Goal: Task Accomplishment & Management: Manage account settings

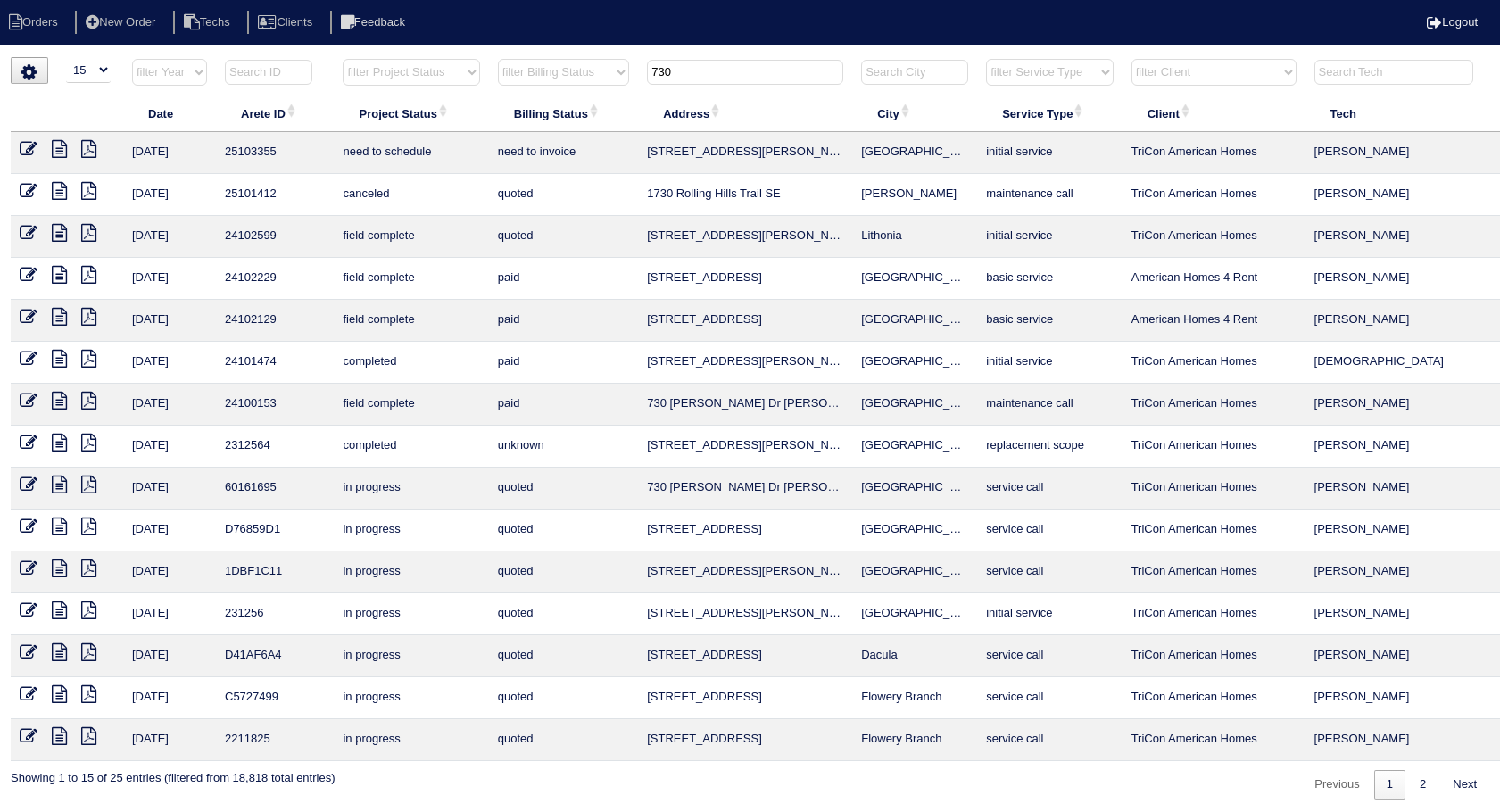
select select "15"
click at [462, 114] on table "Date Arete ID Project Status Billing Status Address City Service Type Client Te…" at bounding box center [784, 410] width 1547 height 703
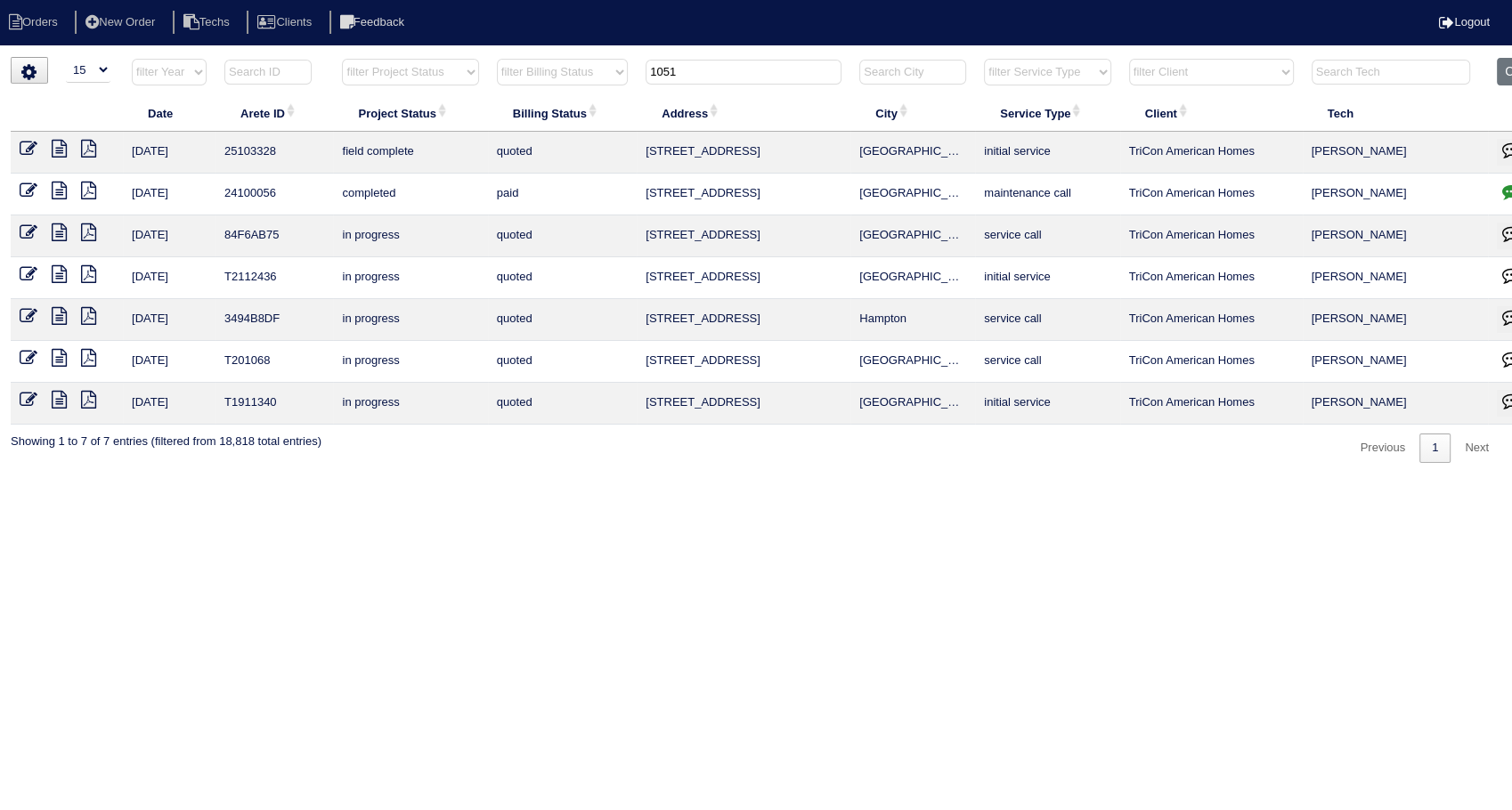
type input "1051"
click at [27, 149] on icon at bounding box center [28, 148] width 18 height 18
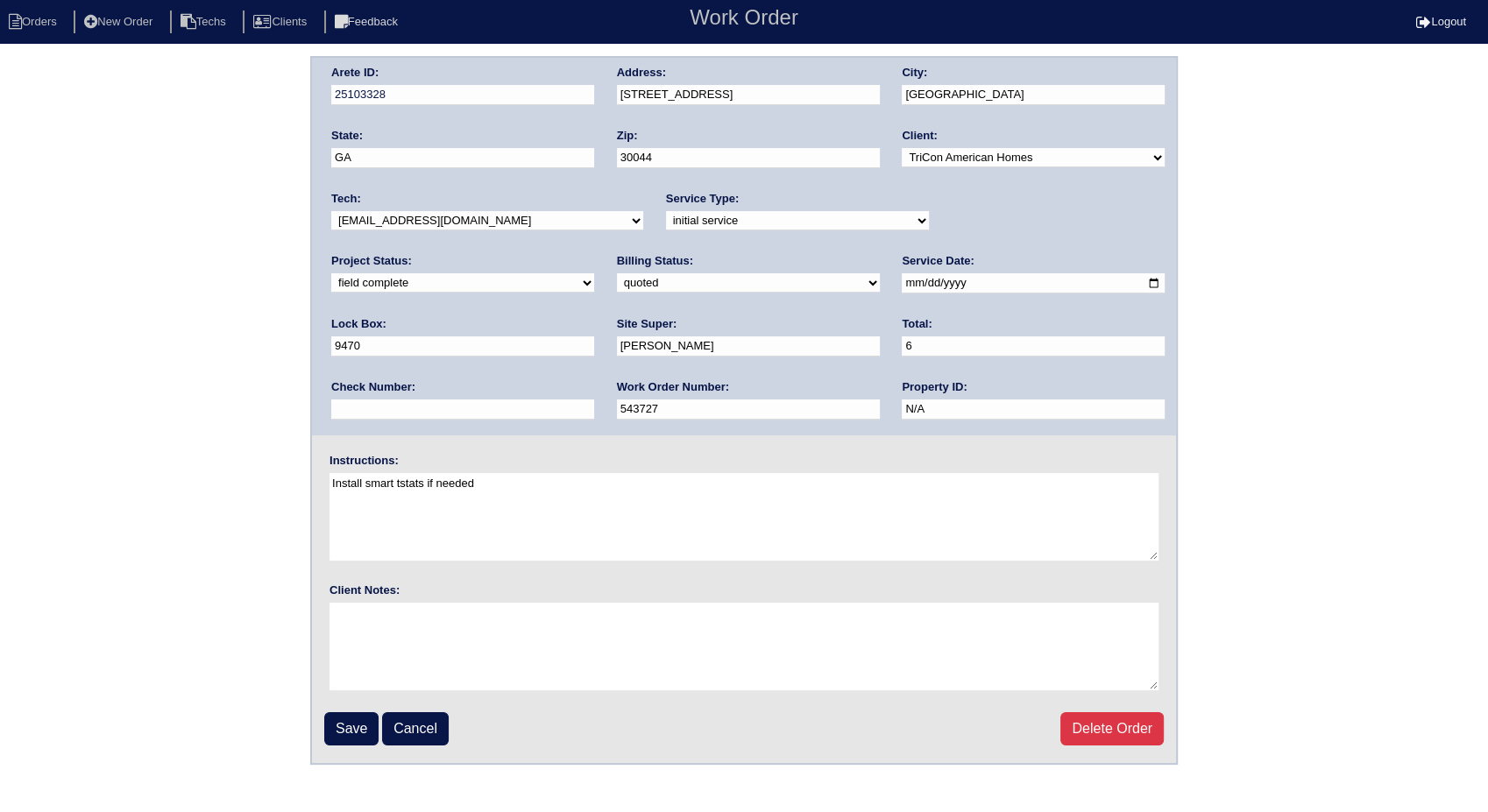
drag, startPoint x: 689, startPoint y: 347, endPoint x: 558, endPoint y: 368, distance: 132.7
click at [558, 368] on div "Arete ID: 25103328 Address: 1051 Park Creek Cir City: Lawrenceville State: GA Z…" at bounding box center [743, 247] width 864 height 378
drag, startPoint x: 642, startPoint y: 347, endPoint x: 566, endPoint y: 367, distance: 78.6
click at [566, 367] on div "Arete ID: 25103328 Address: 1051 Park Creek Cir City: Lawrenceville State: GA Z…" at bounding box center [743, 247] width 864 height 378
click at [159, 330] on div "Arete ID: 25103328 Address: 1051 Park Creek Cir City: Lawrenceville State: GA Z…" at bounding box center [744, 411] width 1488 height 708
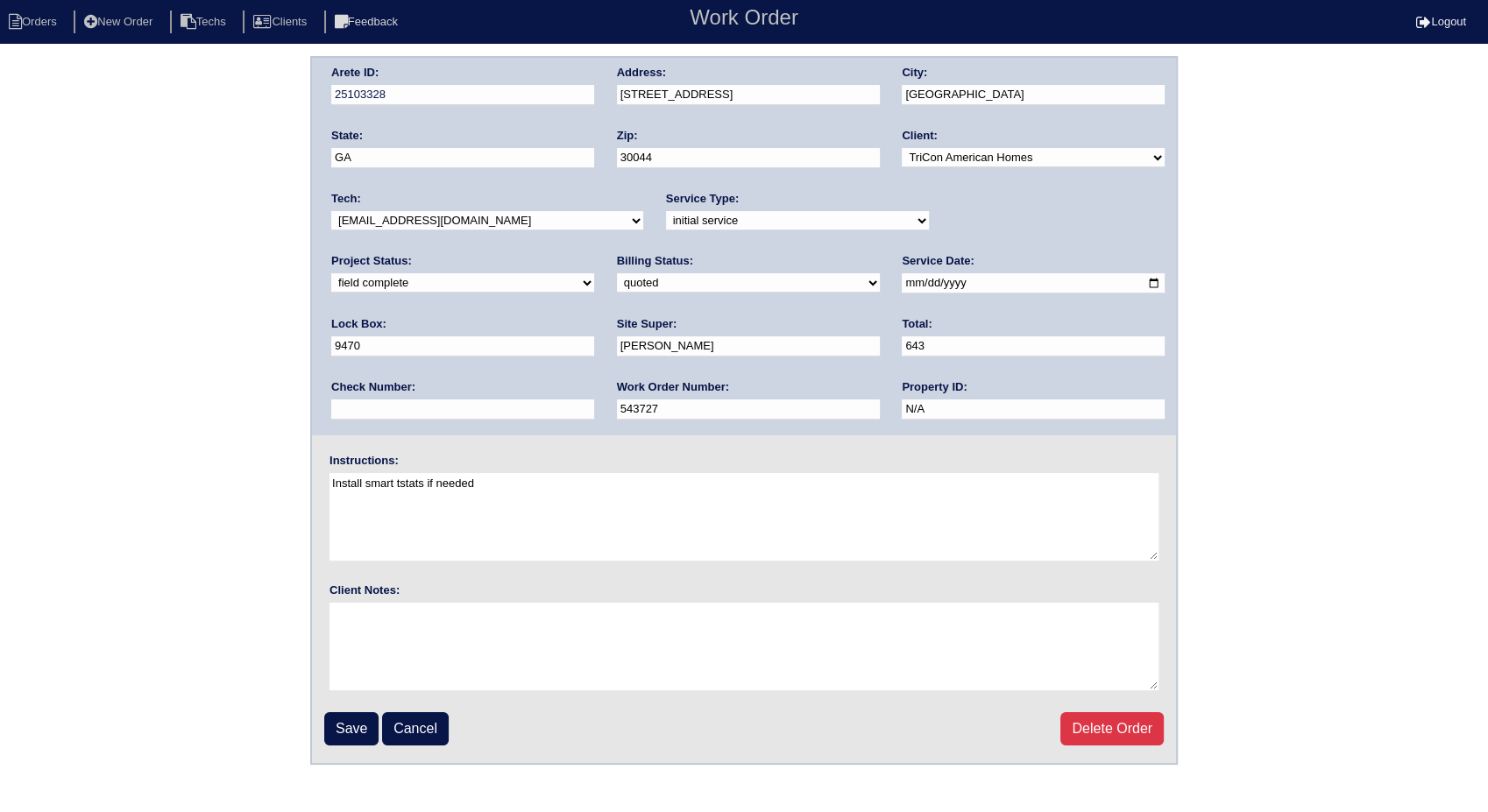
click at [902, 348] on input "643" at bounding box center [1033, 346] width 263 height 20
type input "643.00"
click at [79, 362] on div "Arete ID: 25103328 Address: 1051 Park Creek Cir City: Lawrenceville State: GA Z…" at bounding box center [744, 411] width 1488 height 708
click at [617, 275] on select "need to quote quoted need to invoice invoiced paid warranty purchase order need…" at bounding box center [748, 282] width 263 height 19
select select "invoiced"
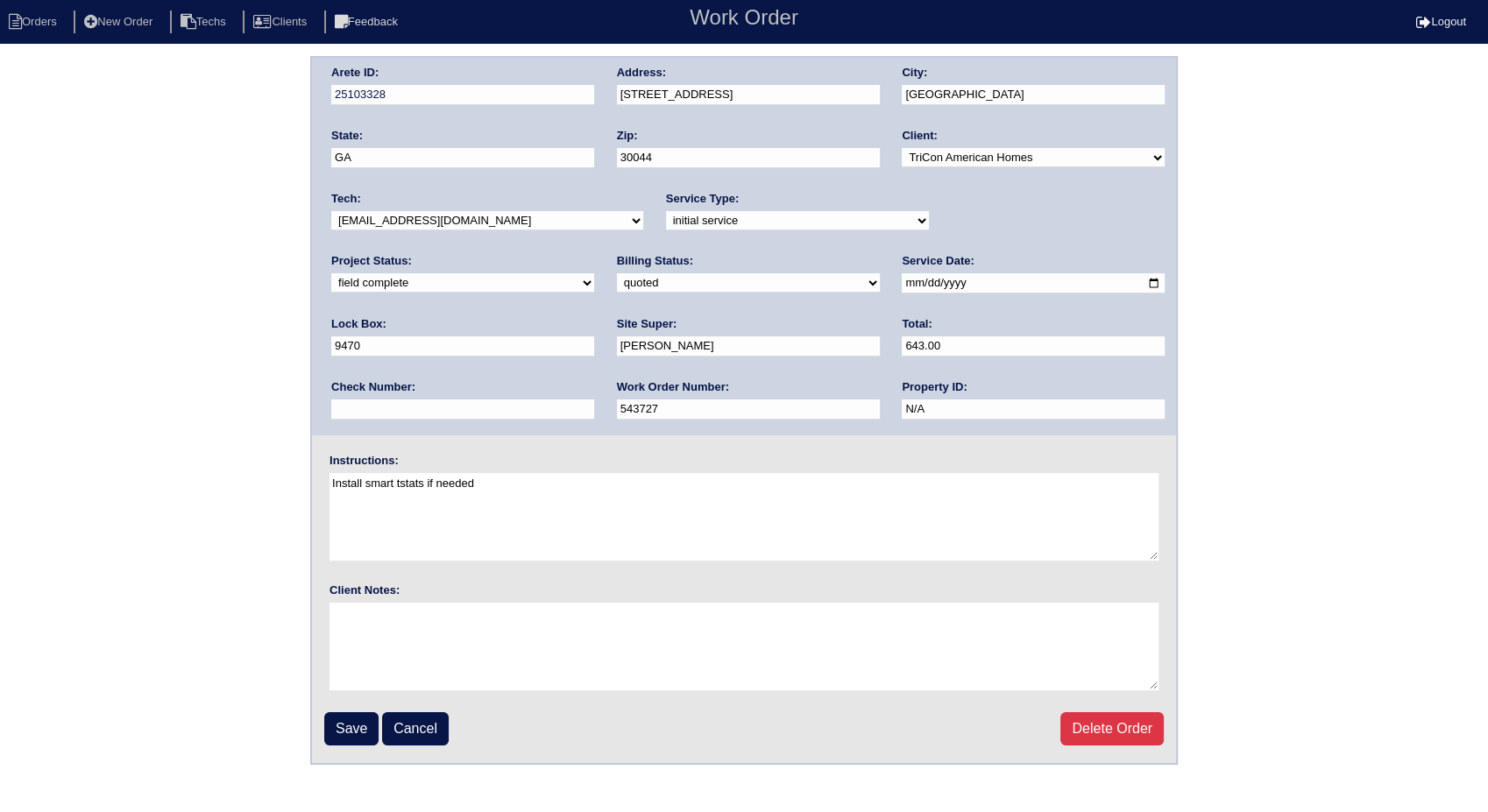
click at [617, 273] on select "need to quote quoted need to invoice invoiced paid warranty purchase order need…" at bounding box center [748, 282] width 263 height 19
click at [356, 730] on input "Save" at bounding box center [352, 728] width 55 height 34
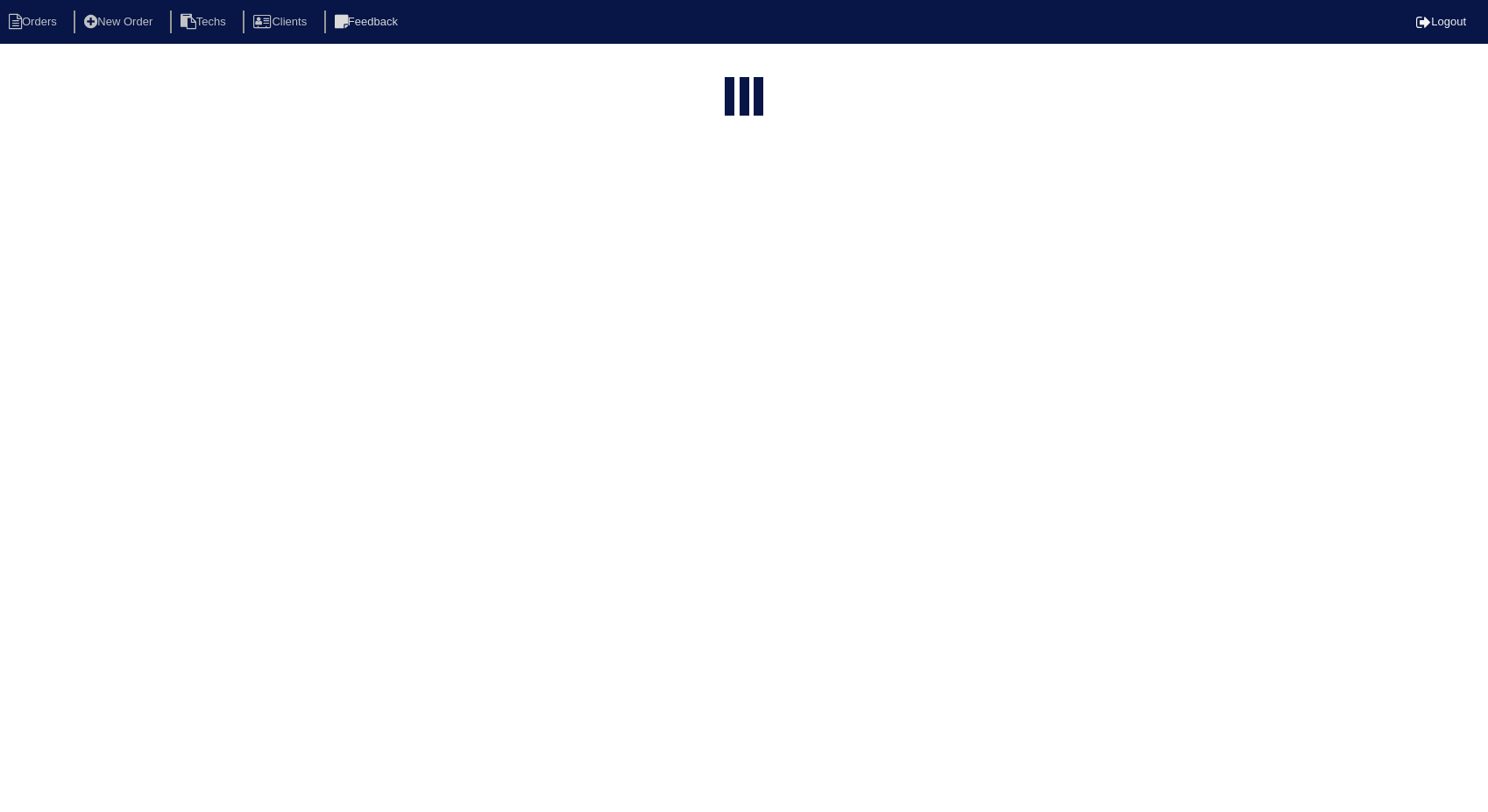
select select "15"
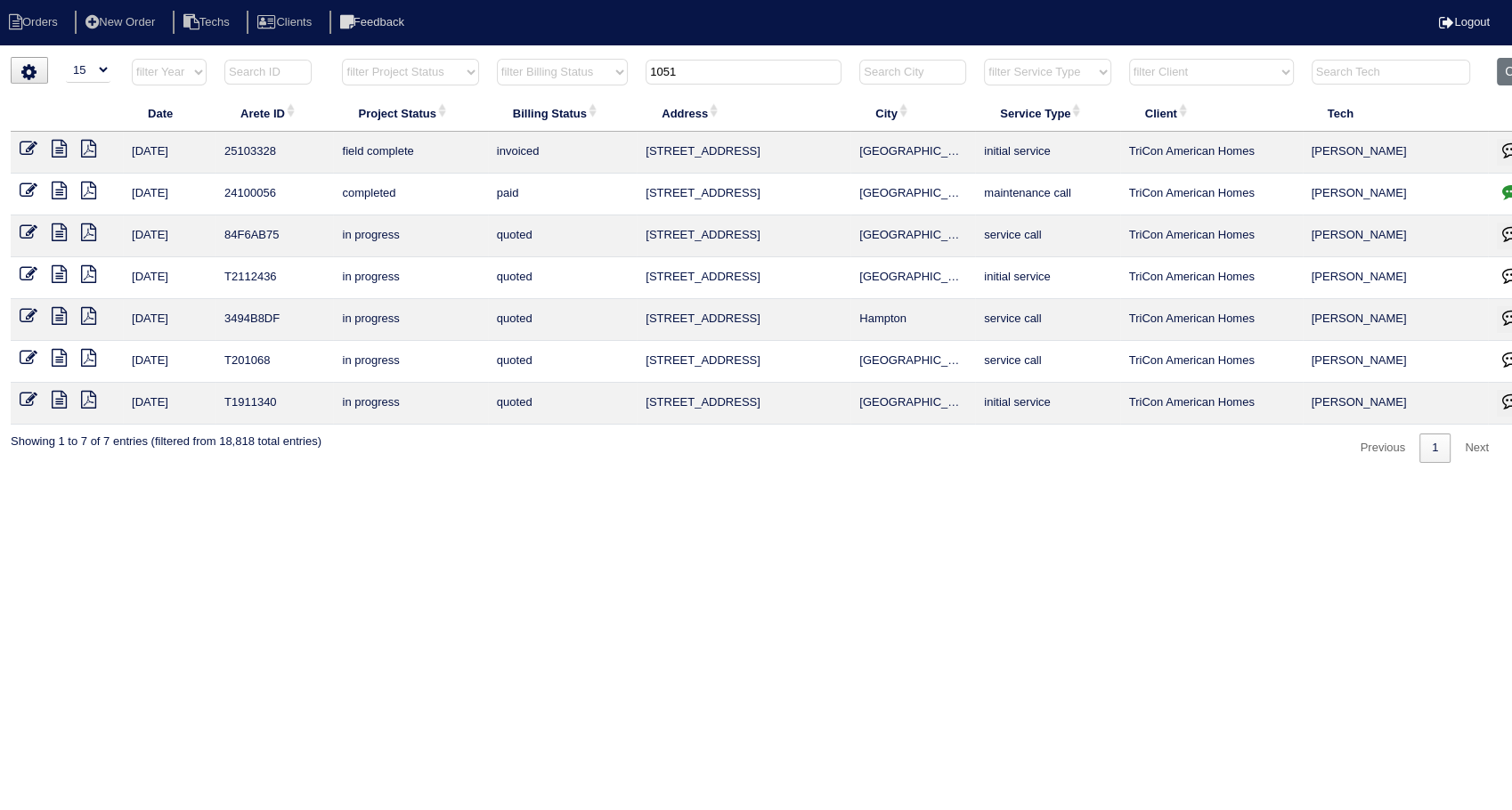
drag, startPoint x: 705, startPoint y: 72, endPoint x: 599, endPoint y: 82, distance: 106.5
click at [599, 82] on tr "filter Year -- Any Year -- 2025 2024 2023 2022 2021 2020 2019 filter Project St…" at bounding box center [783, 77] width 1544 height 37
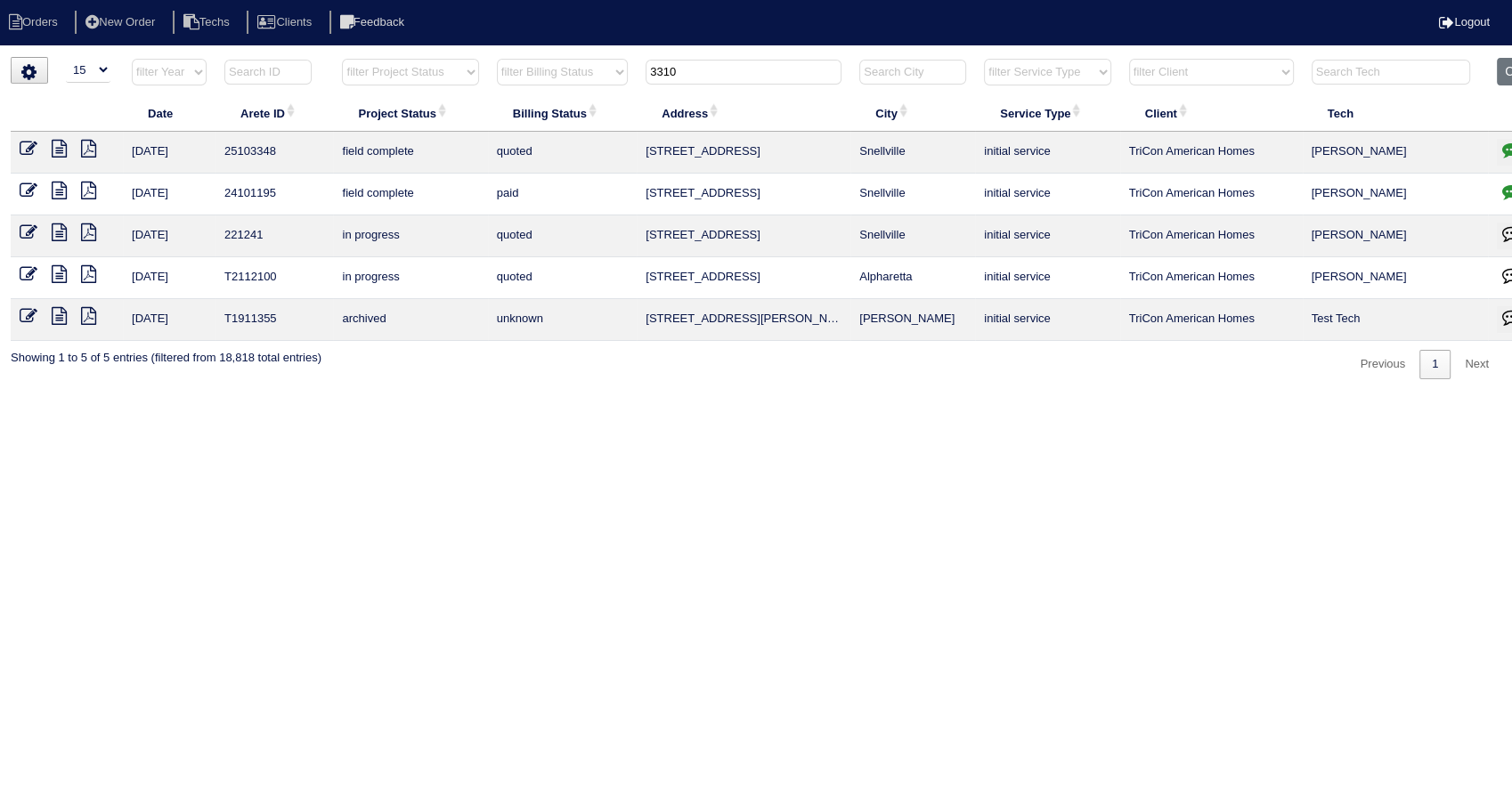
type input "3310"
click at [24, 149] on icon at bounding box center [28, 148] width 18 height 18
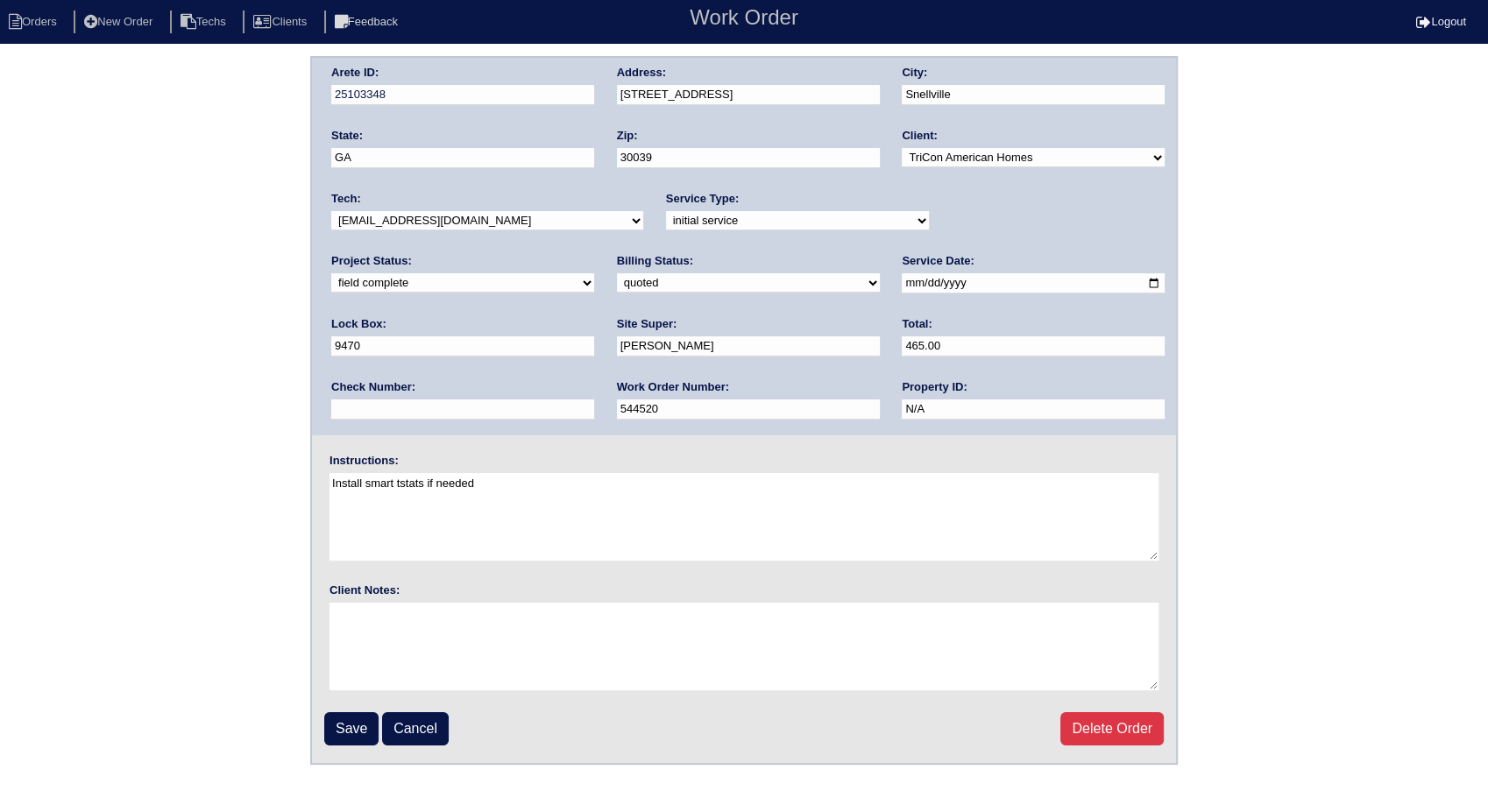
click at [617, 284] on select "need to quote quoted need to invoice invoiced paid warranty purchase order need…" at bounding box center [748, 282] width 263 height 19
select select "invoiced"
click at [617, 273] on select "need to quote quoted need to invoice invoiced paid warranty purchase order need…" at bounding box center [748, 282] width 263 height 19
click at [365, 718] on input "Save" at bounding box center [352, 728] width 55 height 34
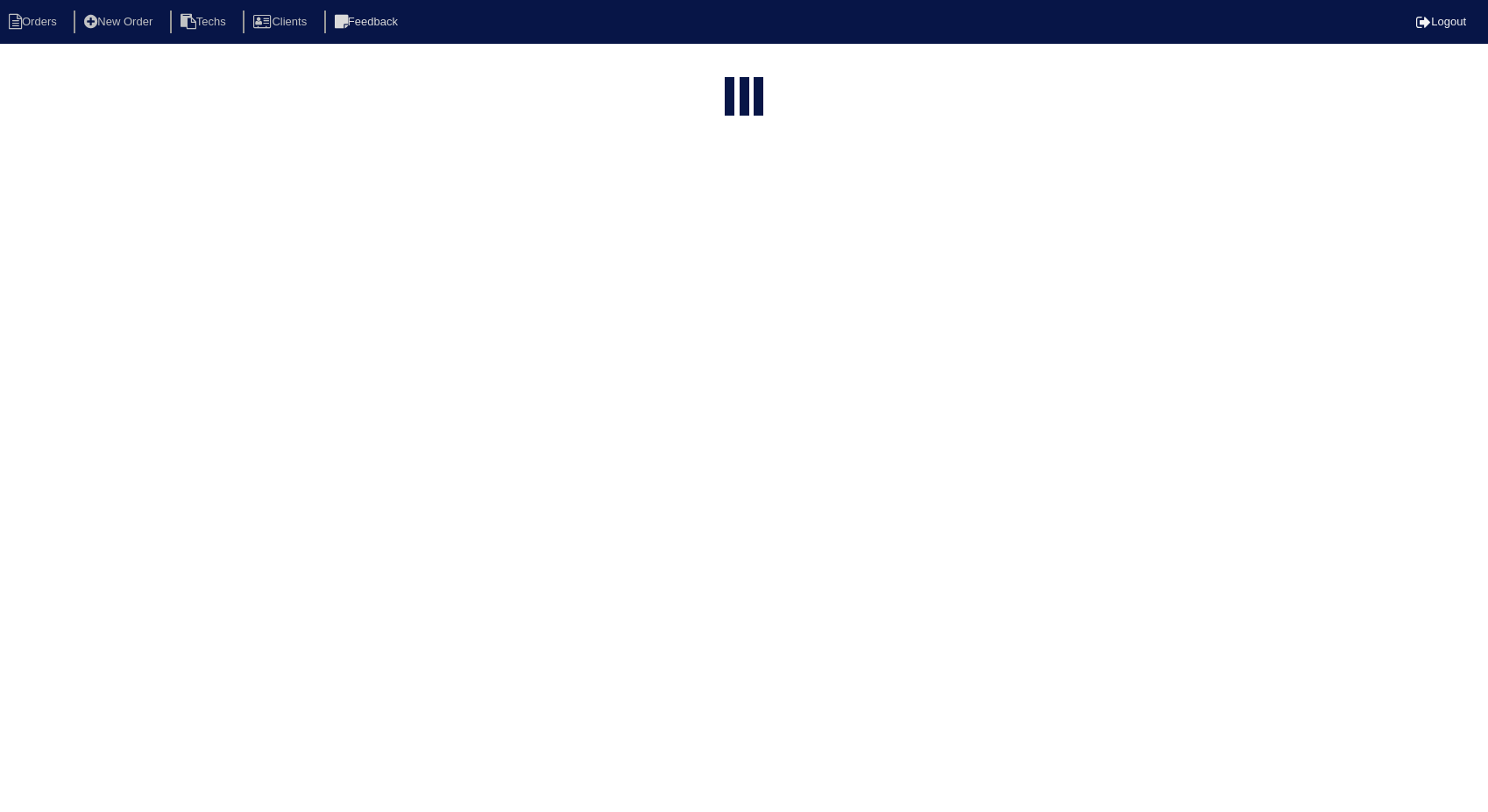
select select "15"
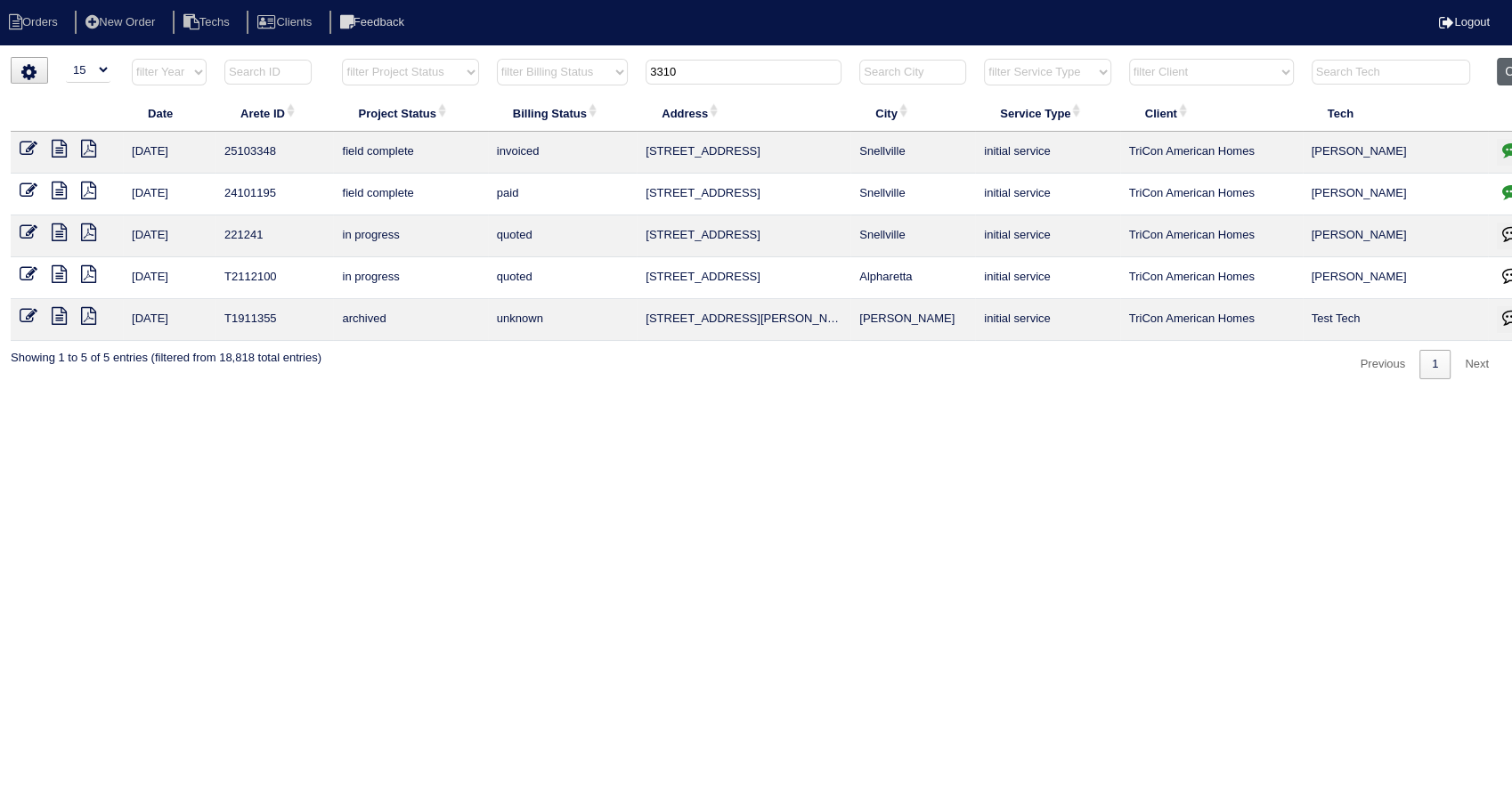
click at [1509, 75] on button "Clear" at bounding box center [1519, 72] width 45 height 28
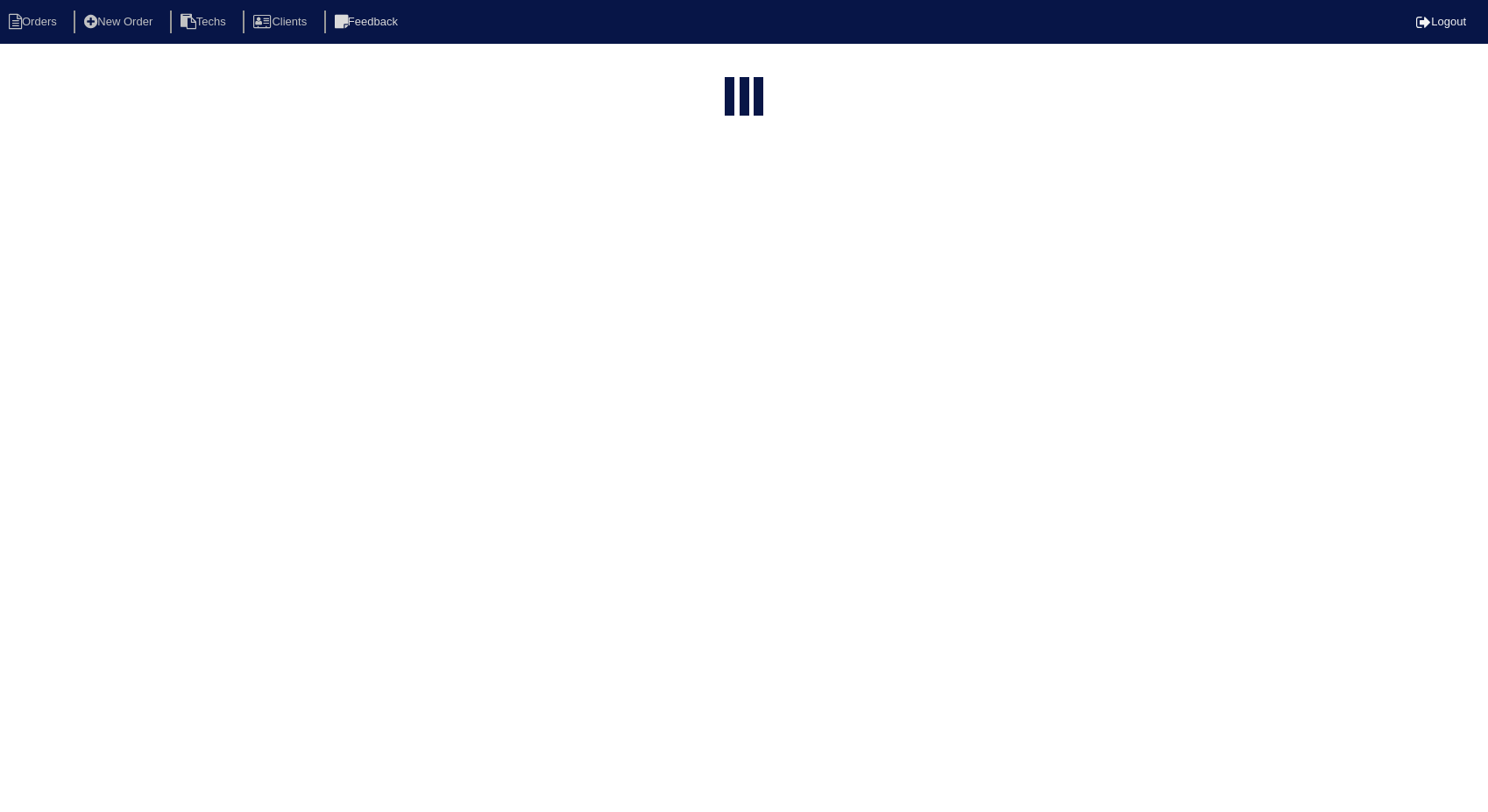
select select "15"
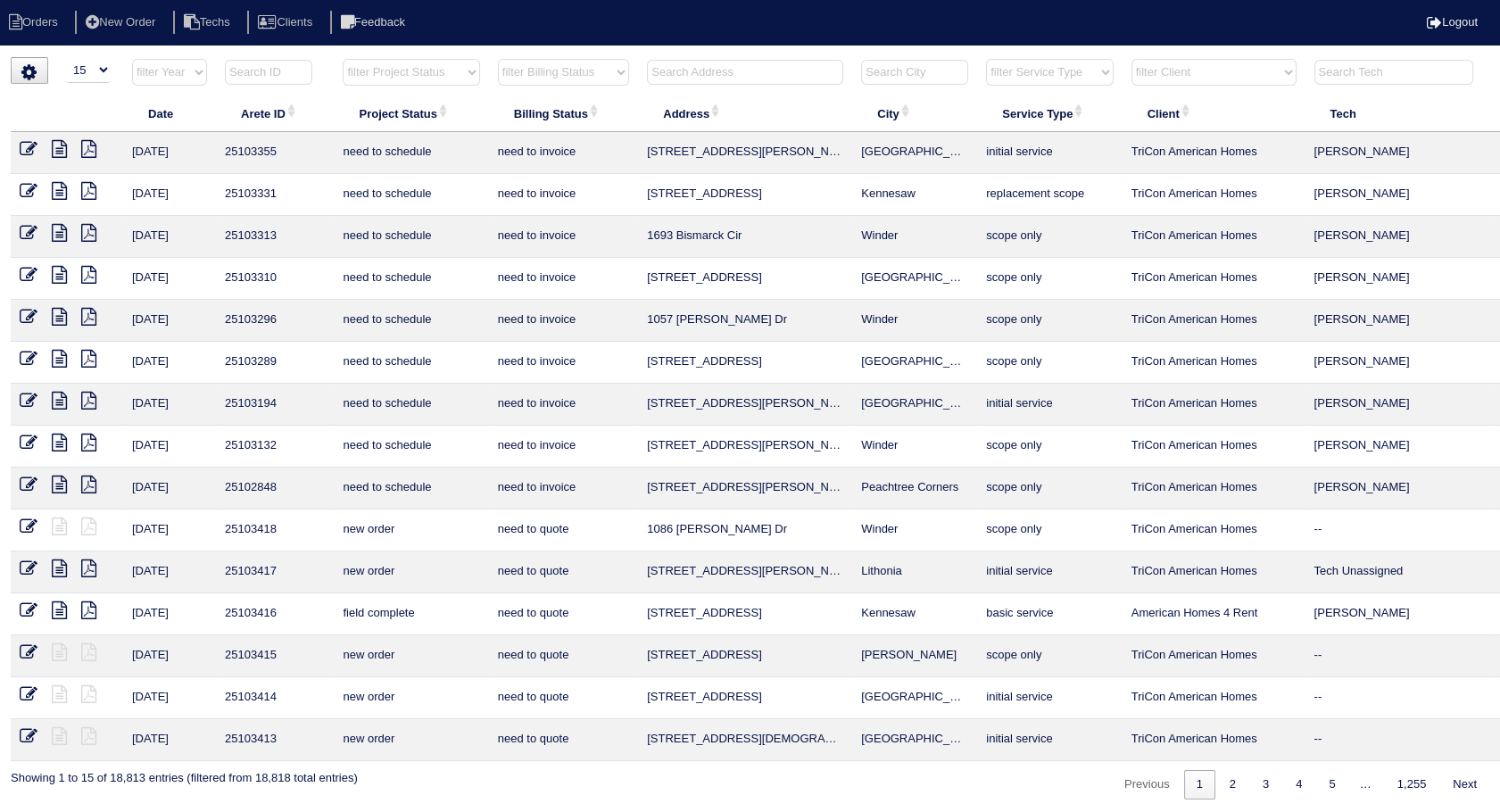
scroll to position [0, 57]
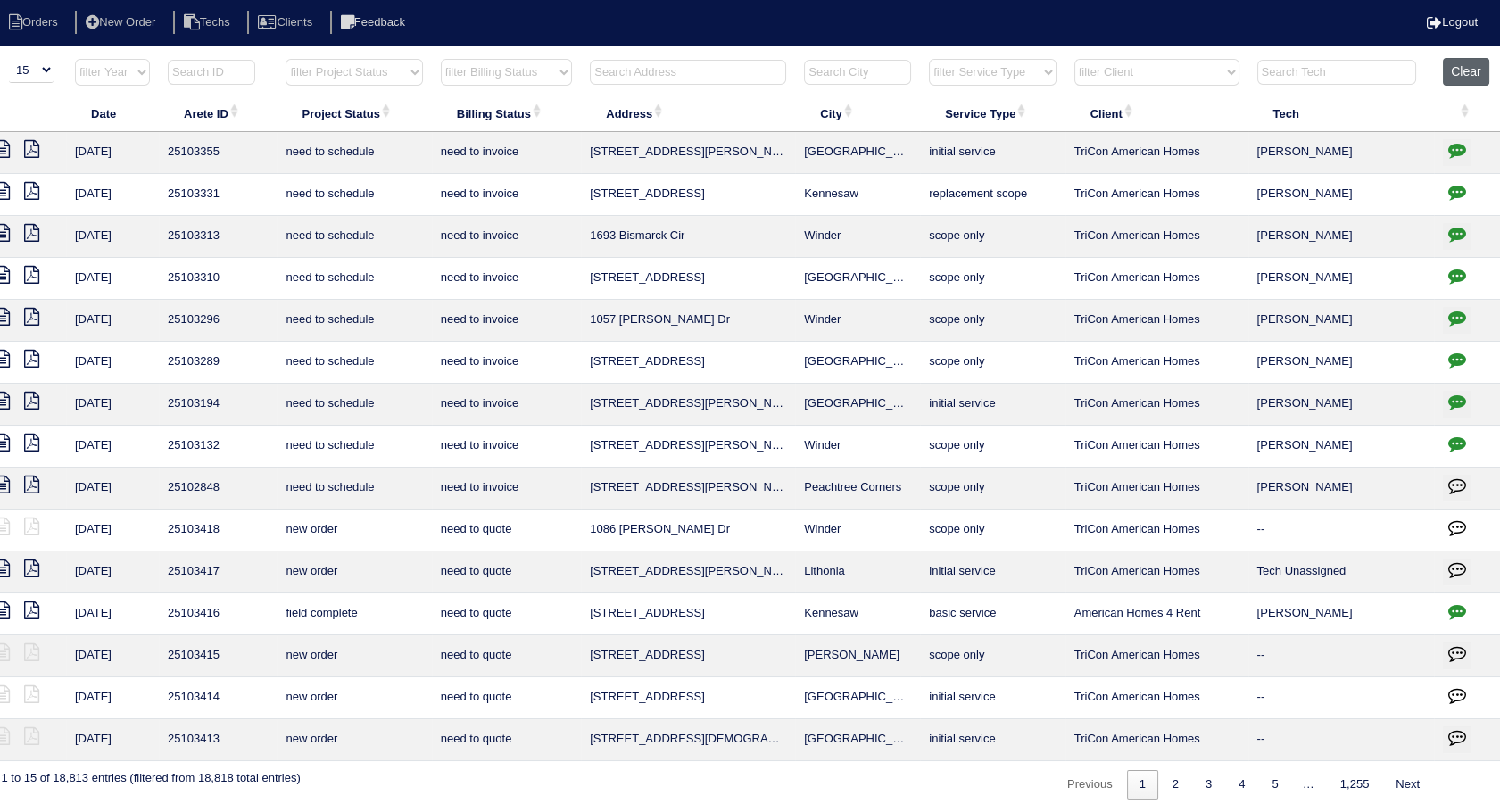
click at [1482, 66] on button "Clear" at bounding box center [1465, 72] width 45 height 28
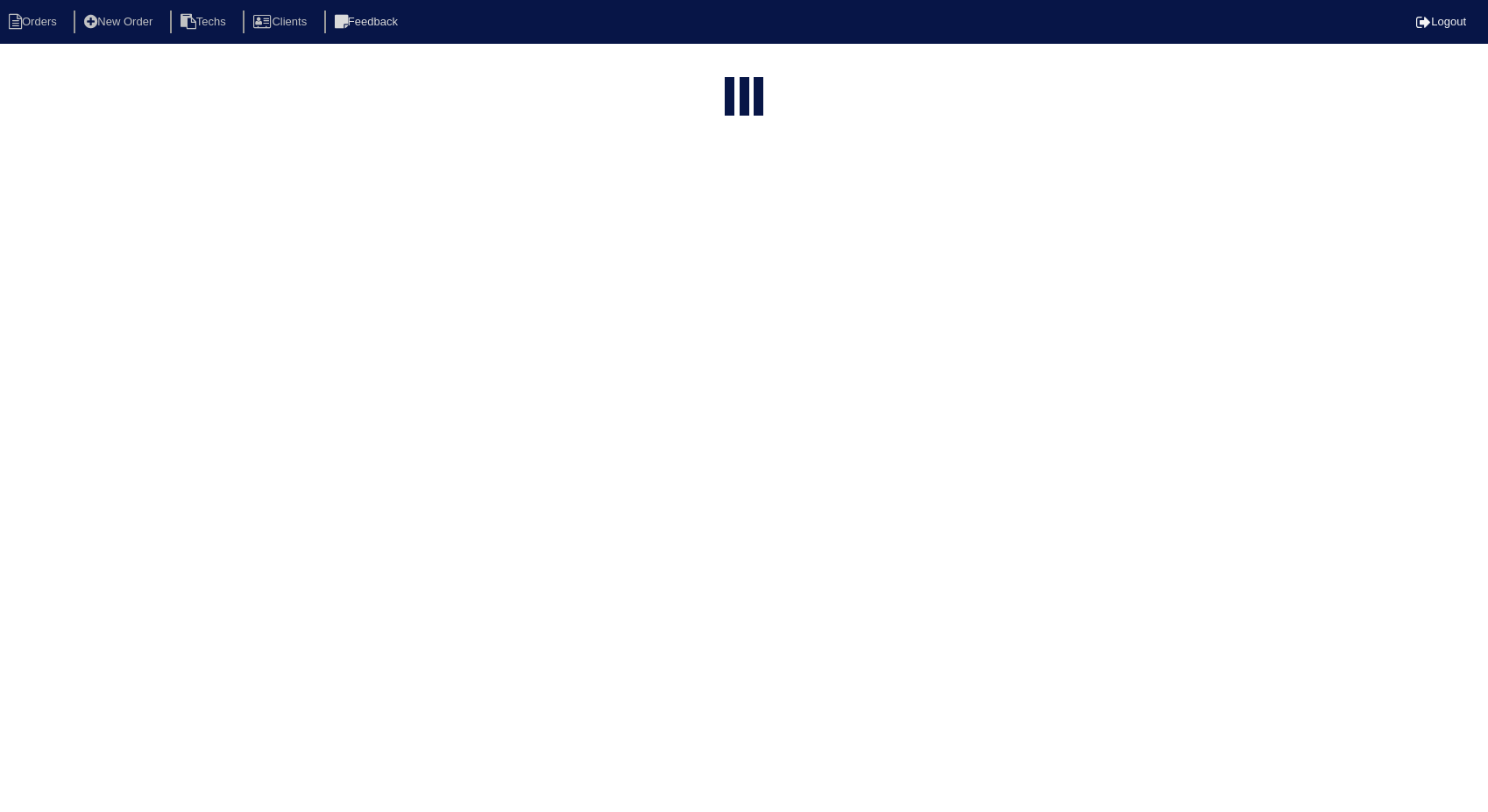
select select "15"
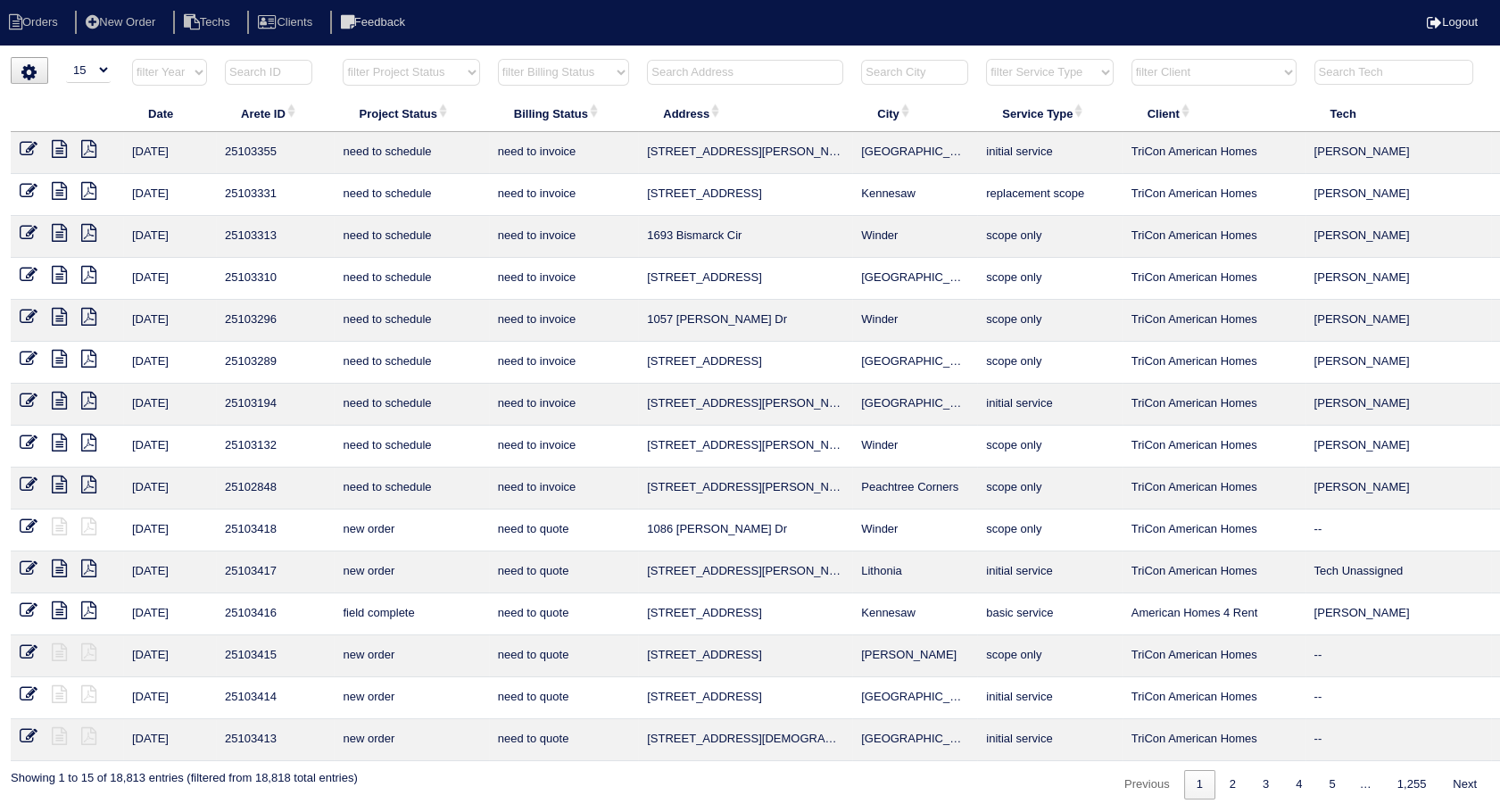
click at [535, 73] on select "filter Billing Status -- Any Billing Status -- need to quote quoted need to inv…" at bounding box center [563, 72] width 131 height 27
click at [498, 59] on select "filter Billing Status -- Any Billing Status -- need to quote quoted need to inv…" at bounding box center [563, 72] width 131 height 27
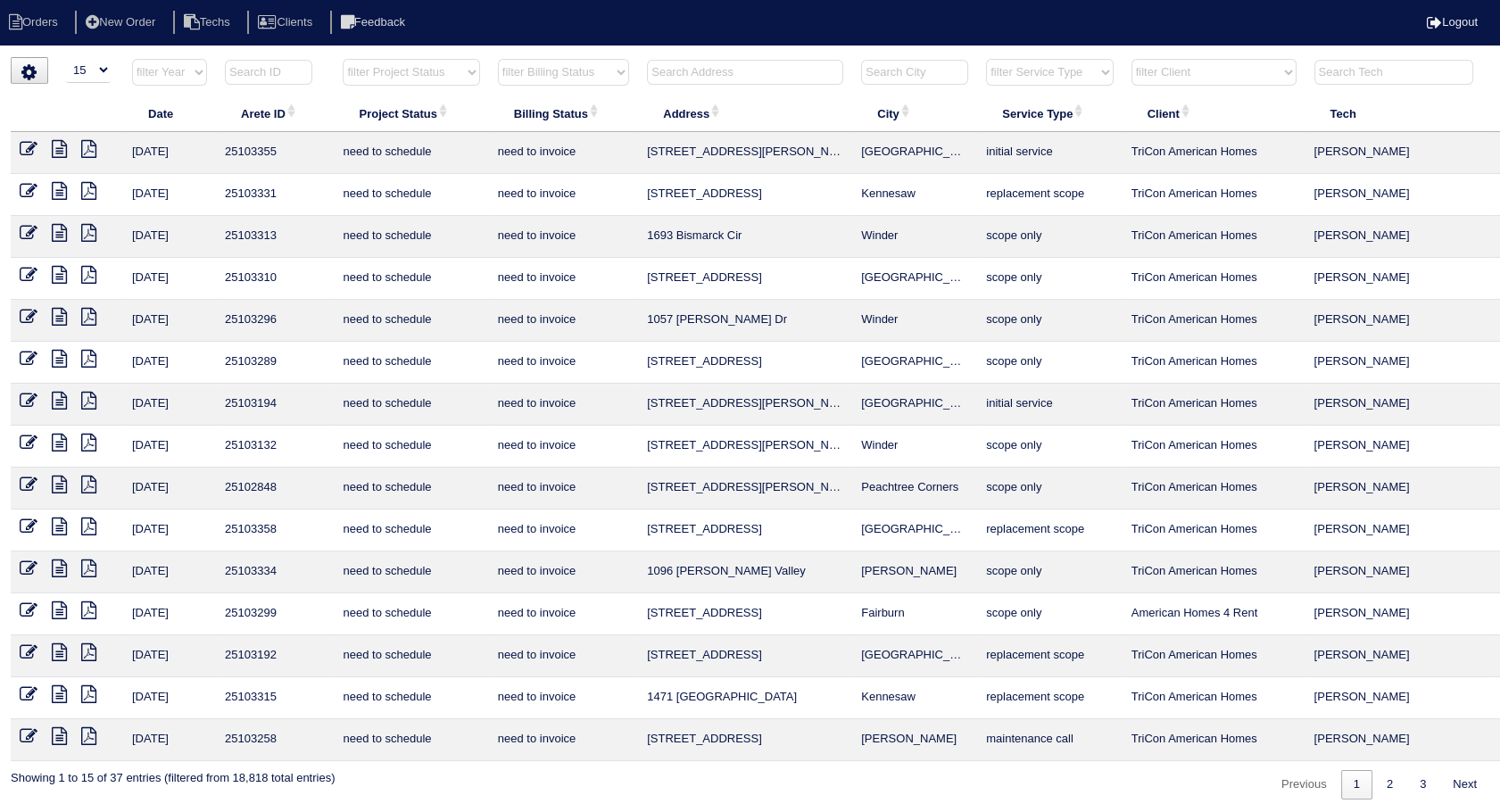
scroll to position [1, 0]
click at [1385, 776] on link "2" at bounding box center [1390, 784] width 31 height 30
select select "need to invoice"
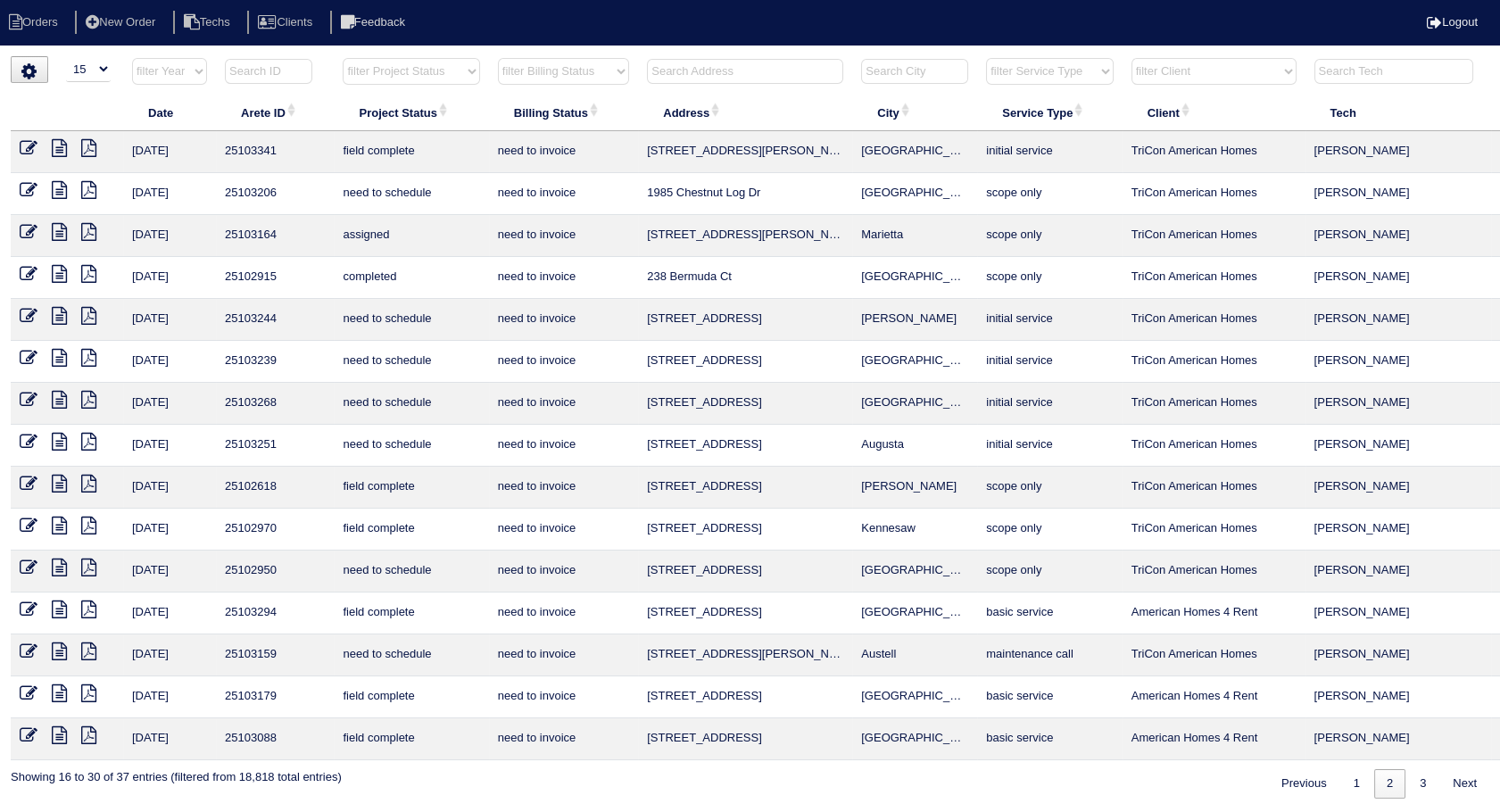
click at [735, 69] on input "text" at bounding box center [744, 71] width 196 height 25
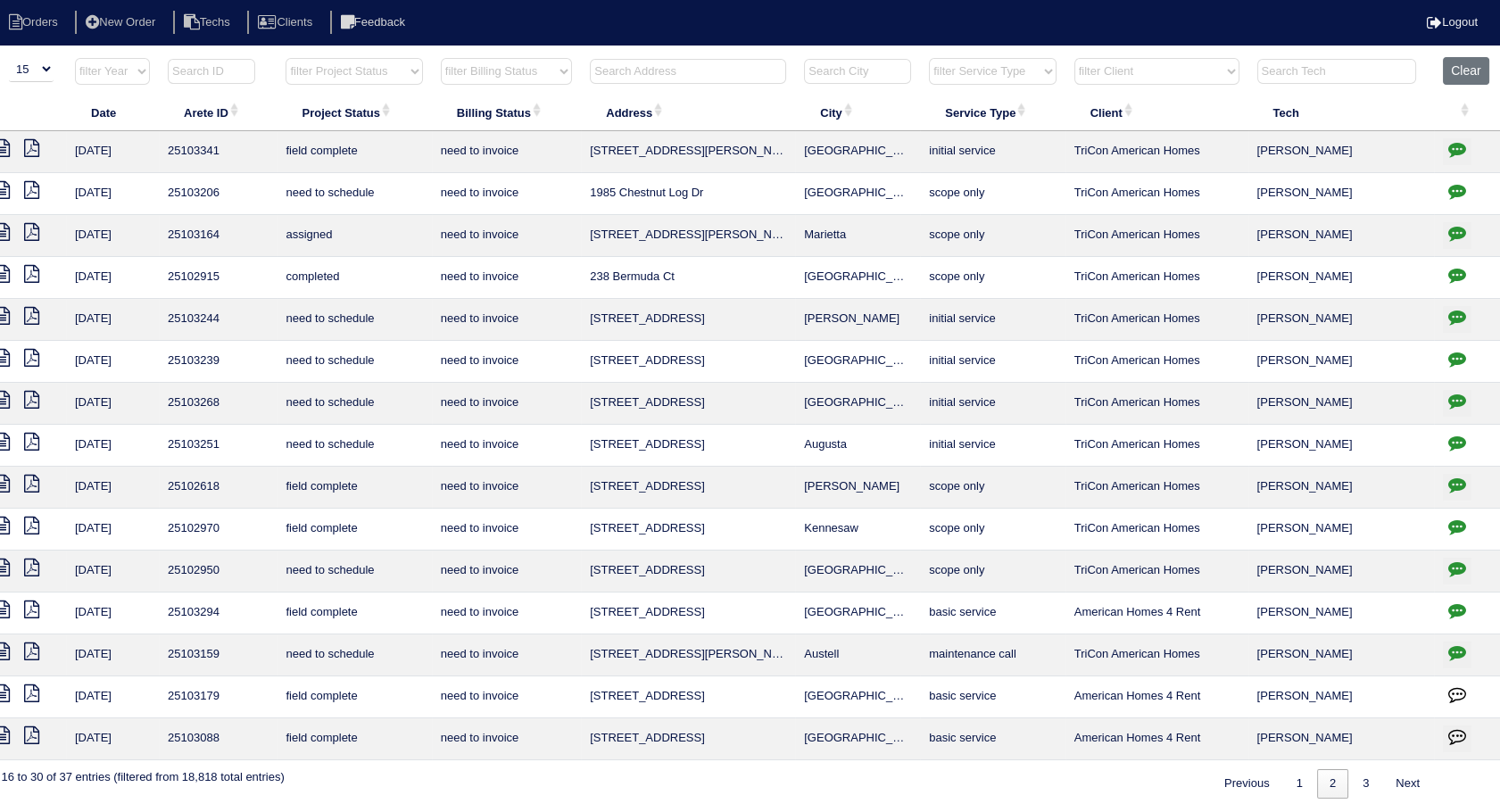
click at [1457, 271] on icon "button" at bounding box center [1457, 274] width 18 height 18
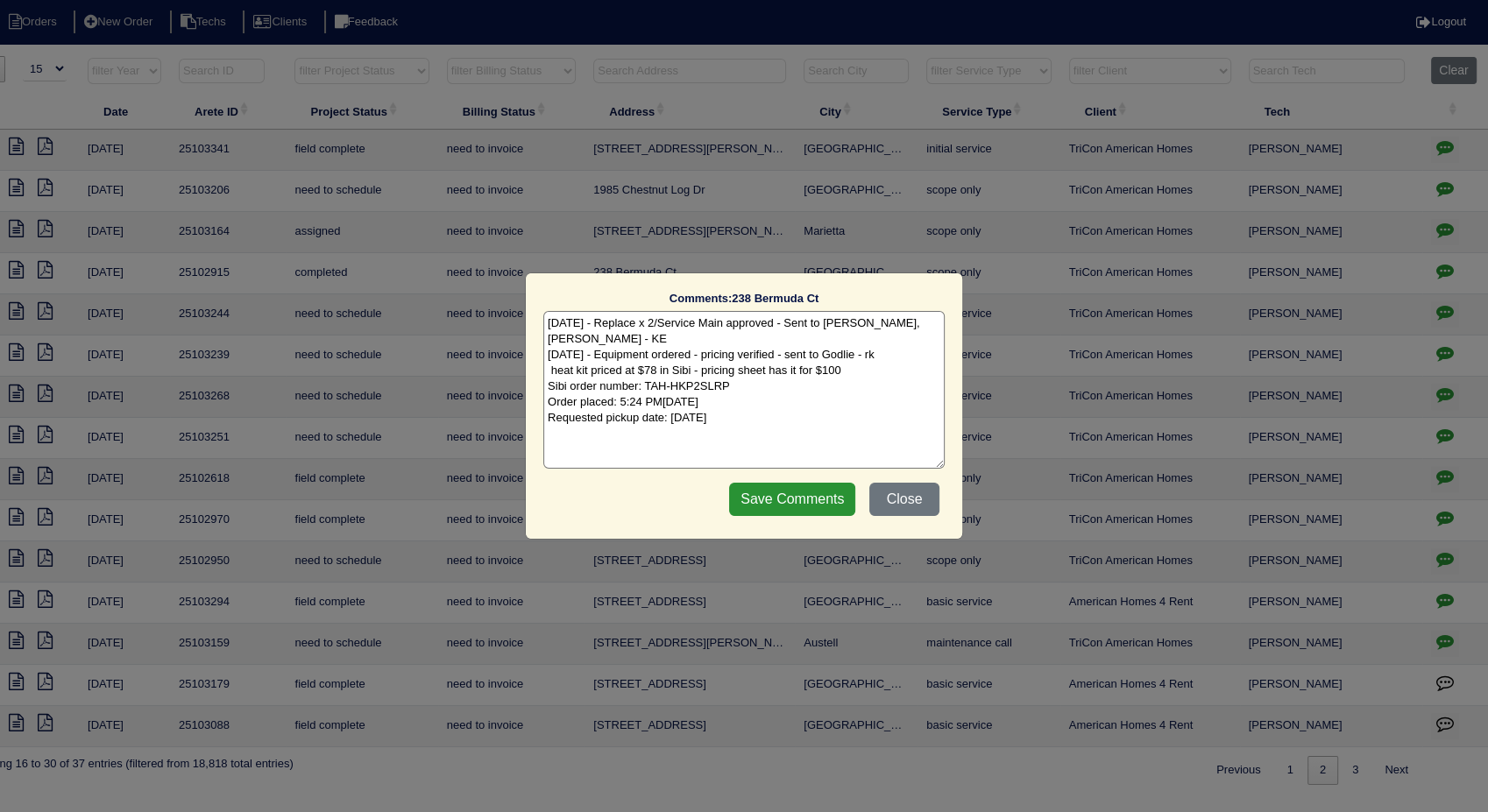
click at [828, 410] on textarea "9/10/25 - Replace x 2/Service Main approved - Sent to Dan, Payton, Reeca - KE 9…" at bounding box center [744, 390] width 402 height 158
type textarea "9/10/25 - Replace x 2/Service Main approved - Sent to Dan, Payton, Reeca - KE 9…"
drag, startPoint x: 754, startPoint y: 498, endPoint x: 739, endPoint y: 492, distance: 16.2
click at [739, 492] on input "Save Comments" at bounding box center [792, 500] width 126 height 34
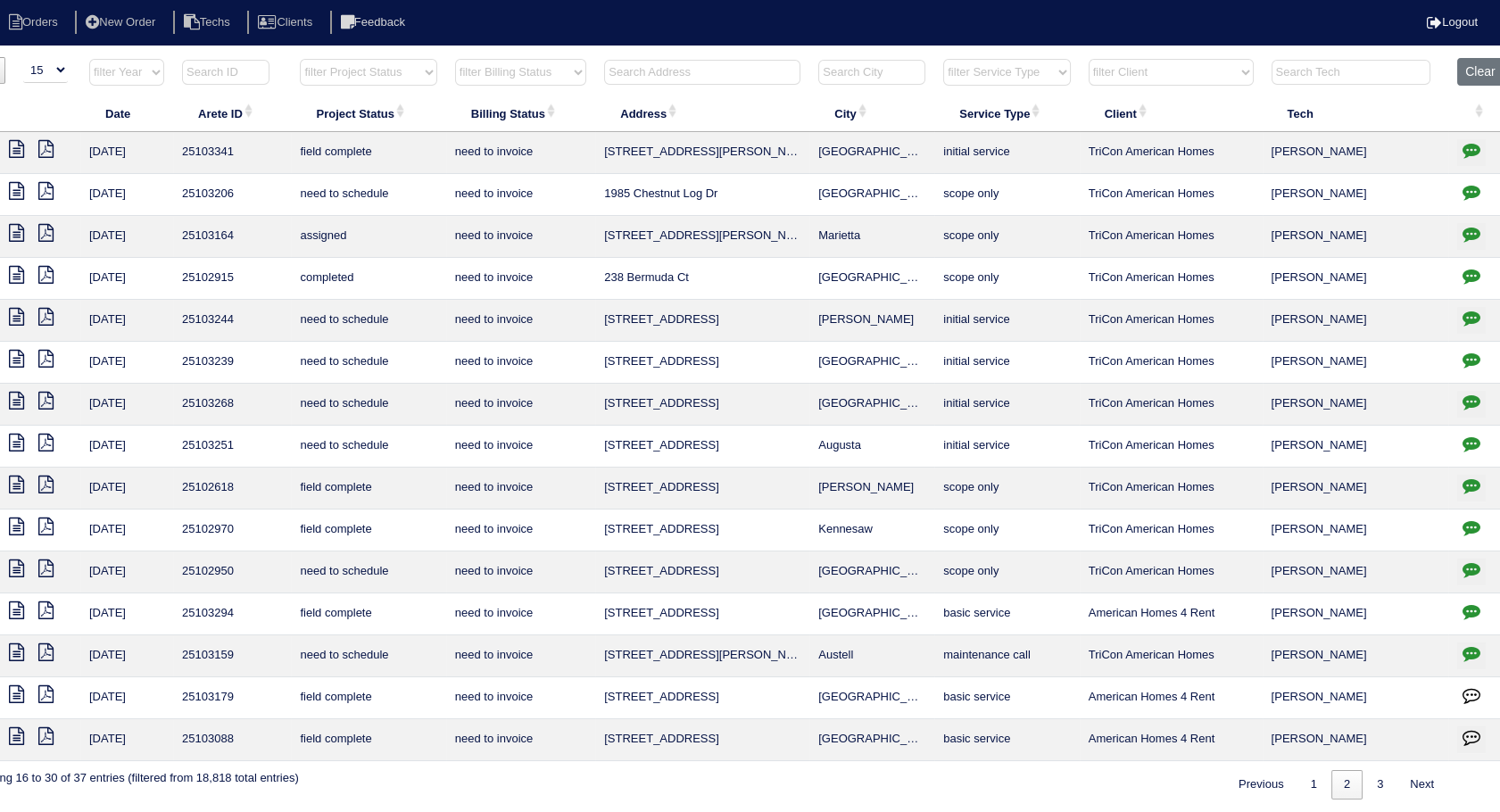
click at [14, 271] on icon at bounding box center [17, 274] width 15 height 18
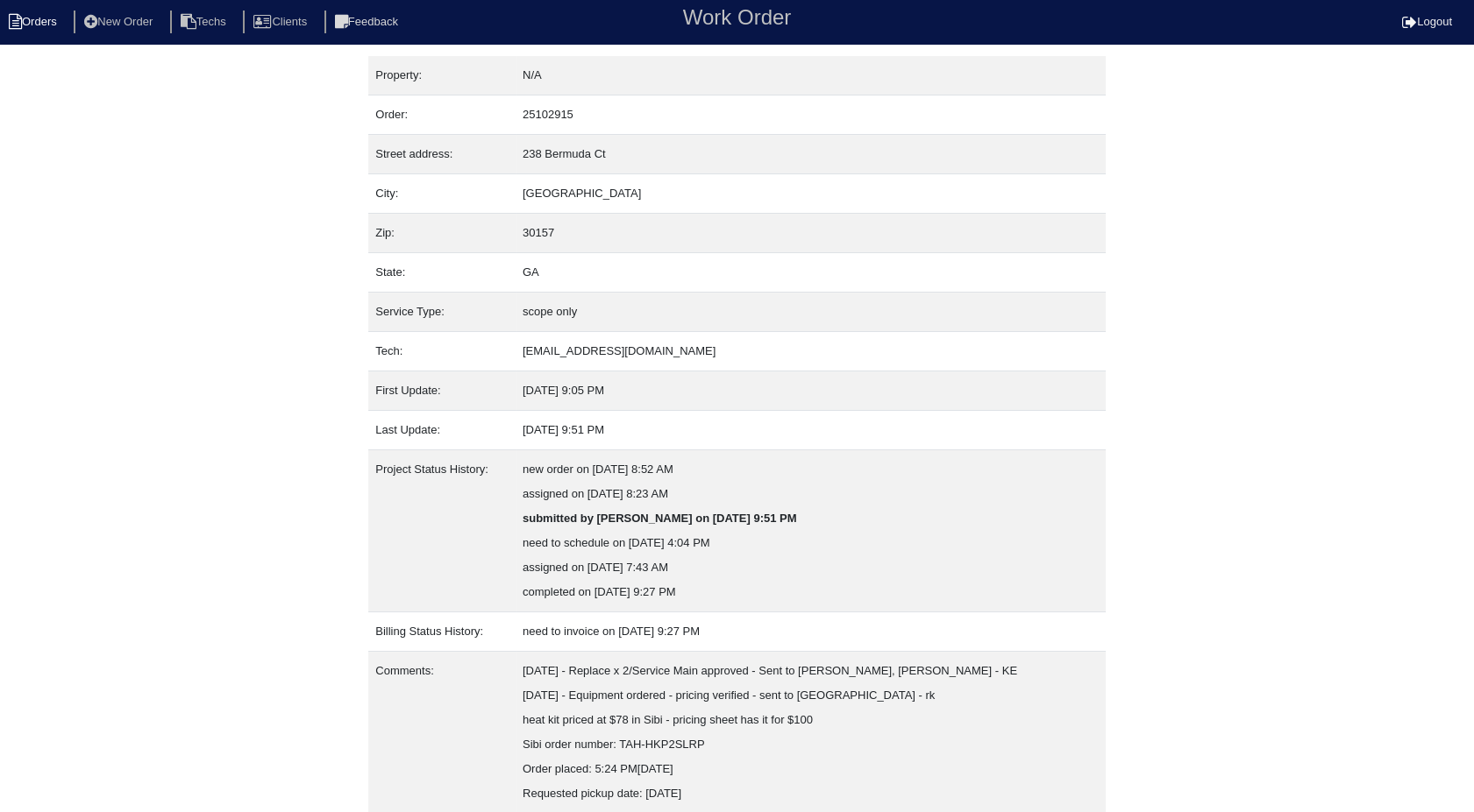
click at [42, 24] on li "Orders" at bounding box center [35, 23] width 71 height 24
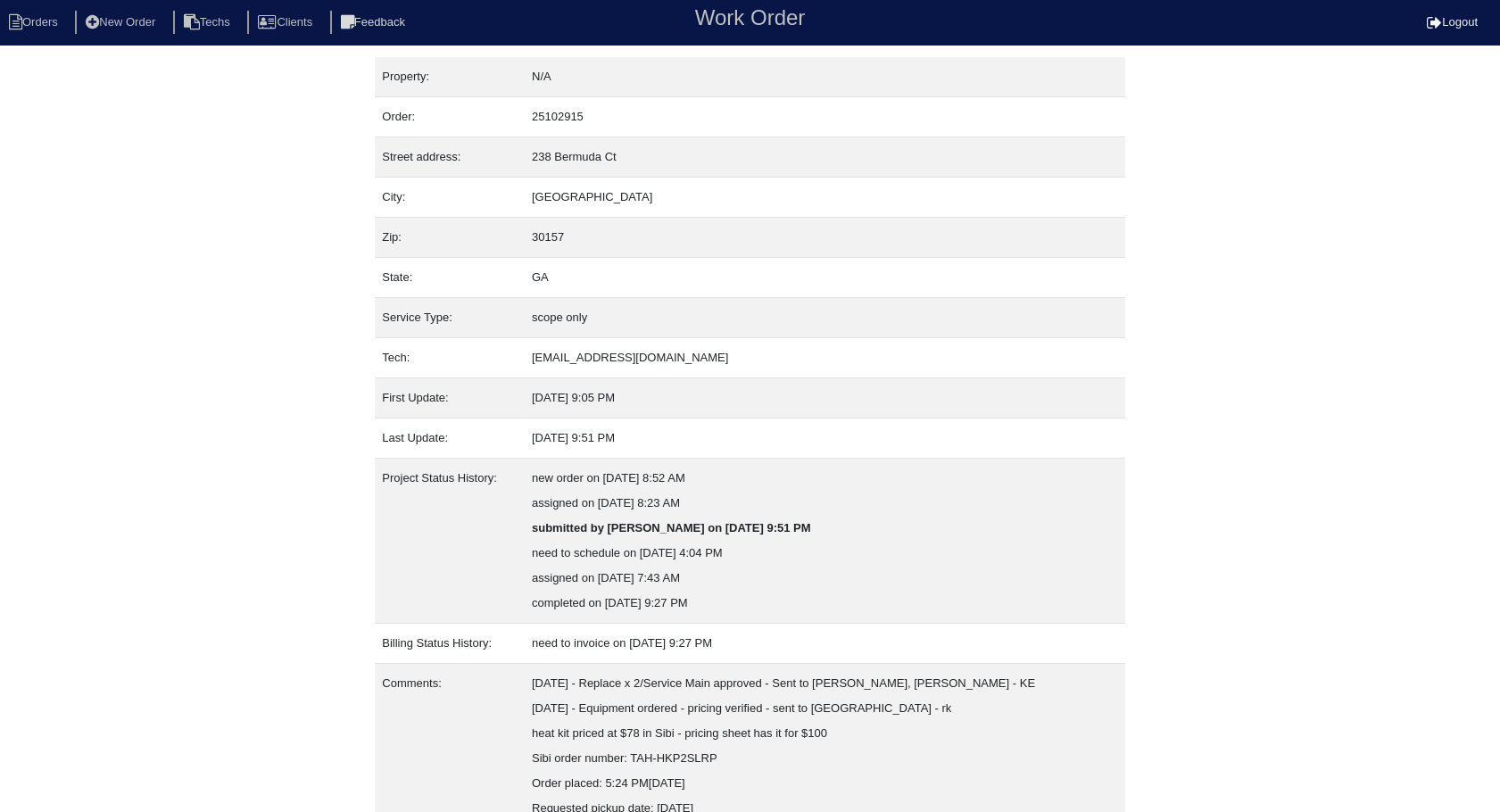
select select "15"
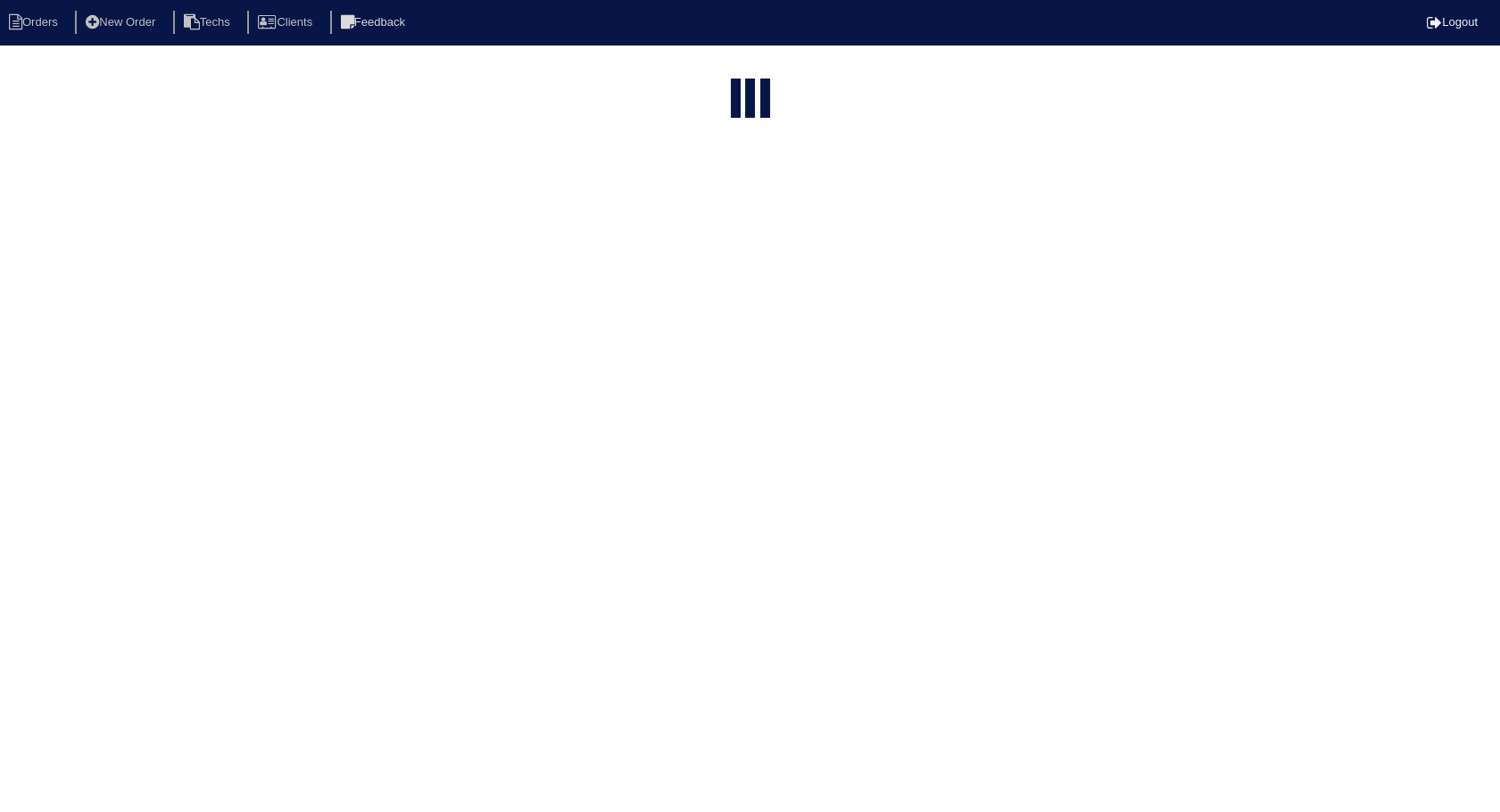
select select "need to invoice"
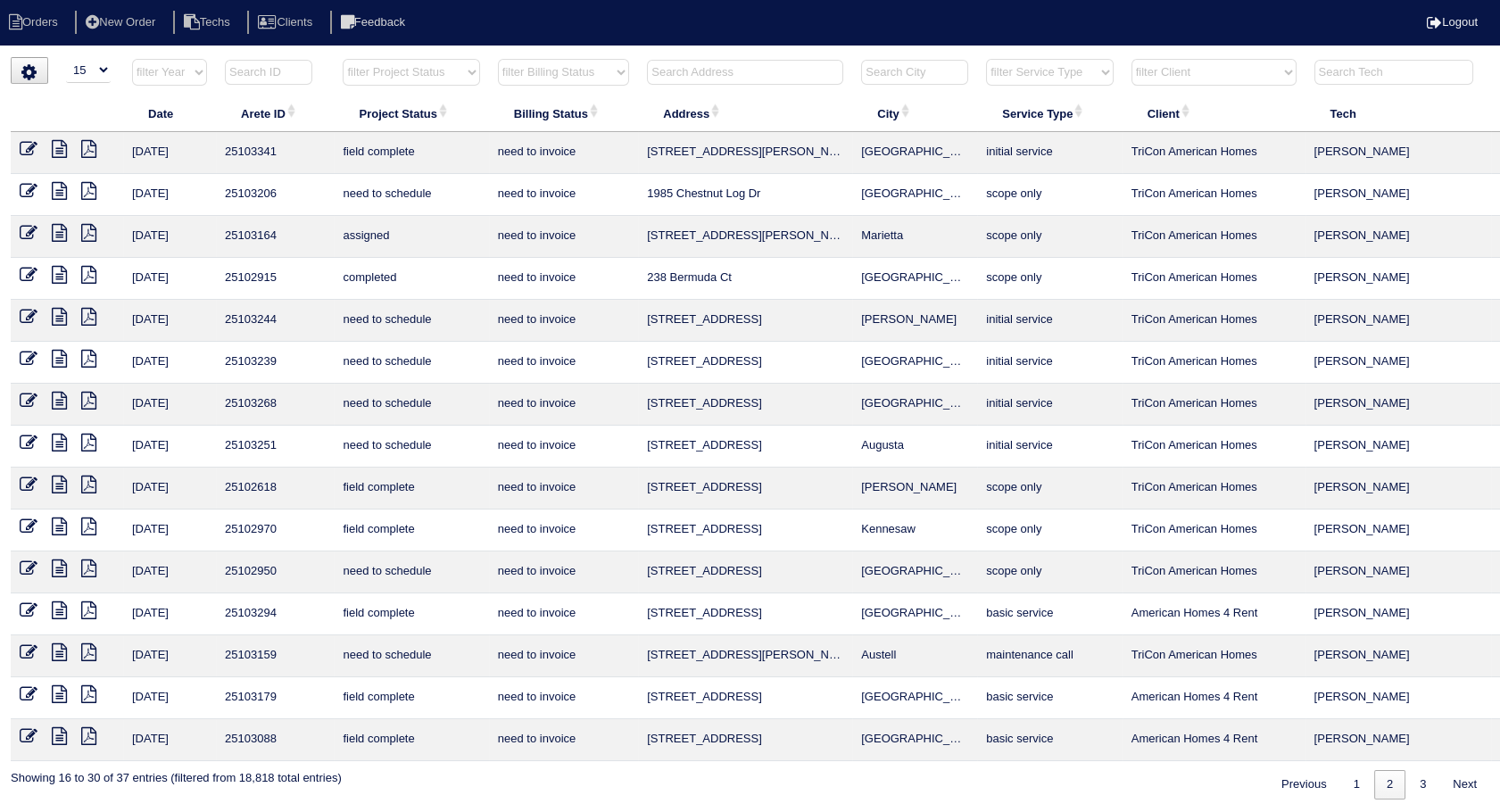
click at [29, 270] on icon at bounding box center [28, 274] width 18 height 18
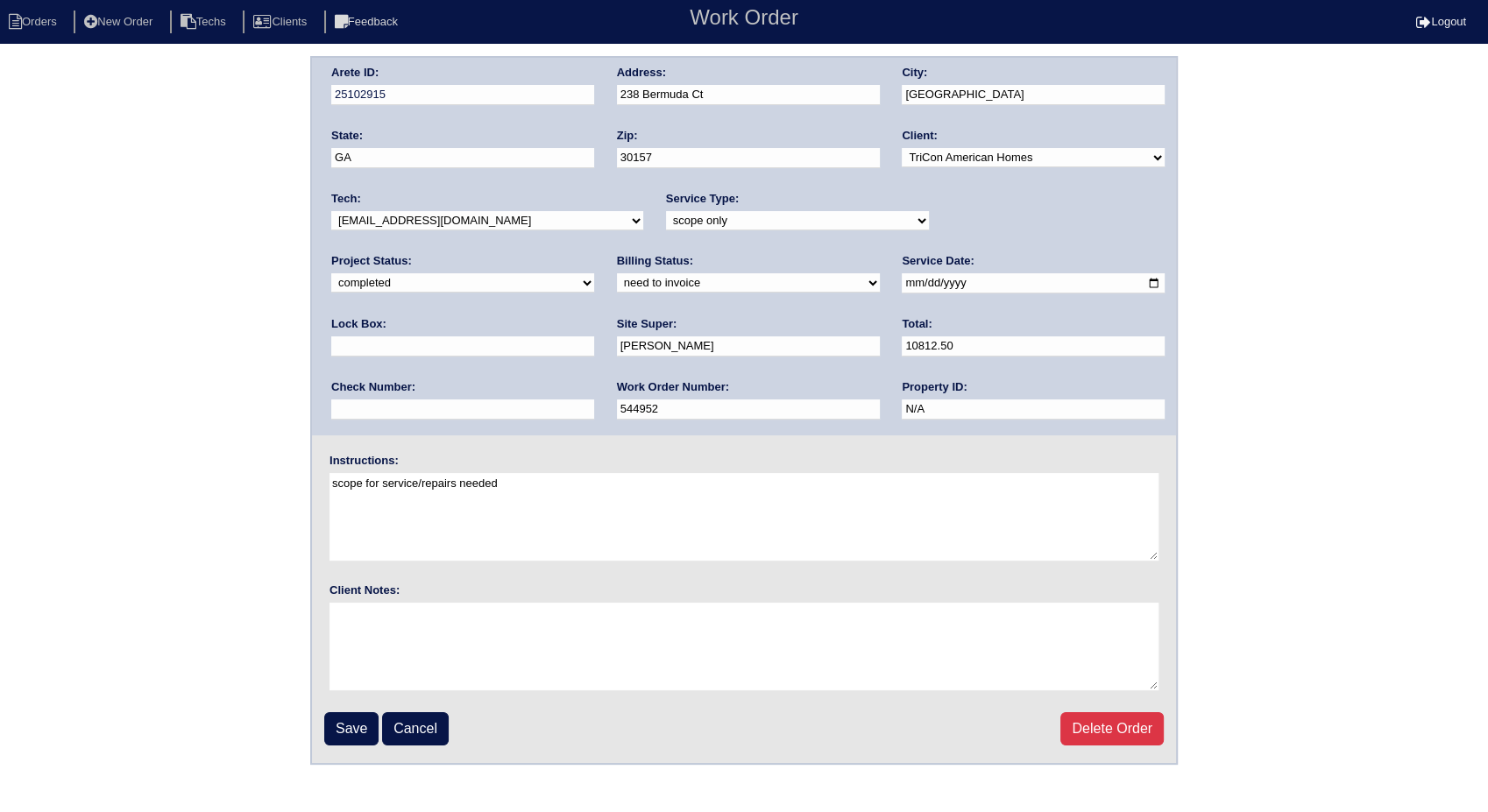
click at [617, 270] on div "Billing Status: need to quote quoted need to invoice invoiced paid warranty pur…" at bounding box center [748, 277] width 263 height 48
drag, startPoint x: 404, startPoint y: 281, endPoint x: 407, endPoint y: 294, distance: 13.3
click at [617, 281] on select "need to quote quoted need to invoice invoiced paid warranty purchase order need…" at bounding box center [748, 282] width 263 height 19
select select "invoiced"
click at [617, 273] on select "need to quote quoted need to invoice invoiced paid warranty purchase order need…" at bounding box center [748, 282] width 263 height 19
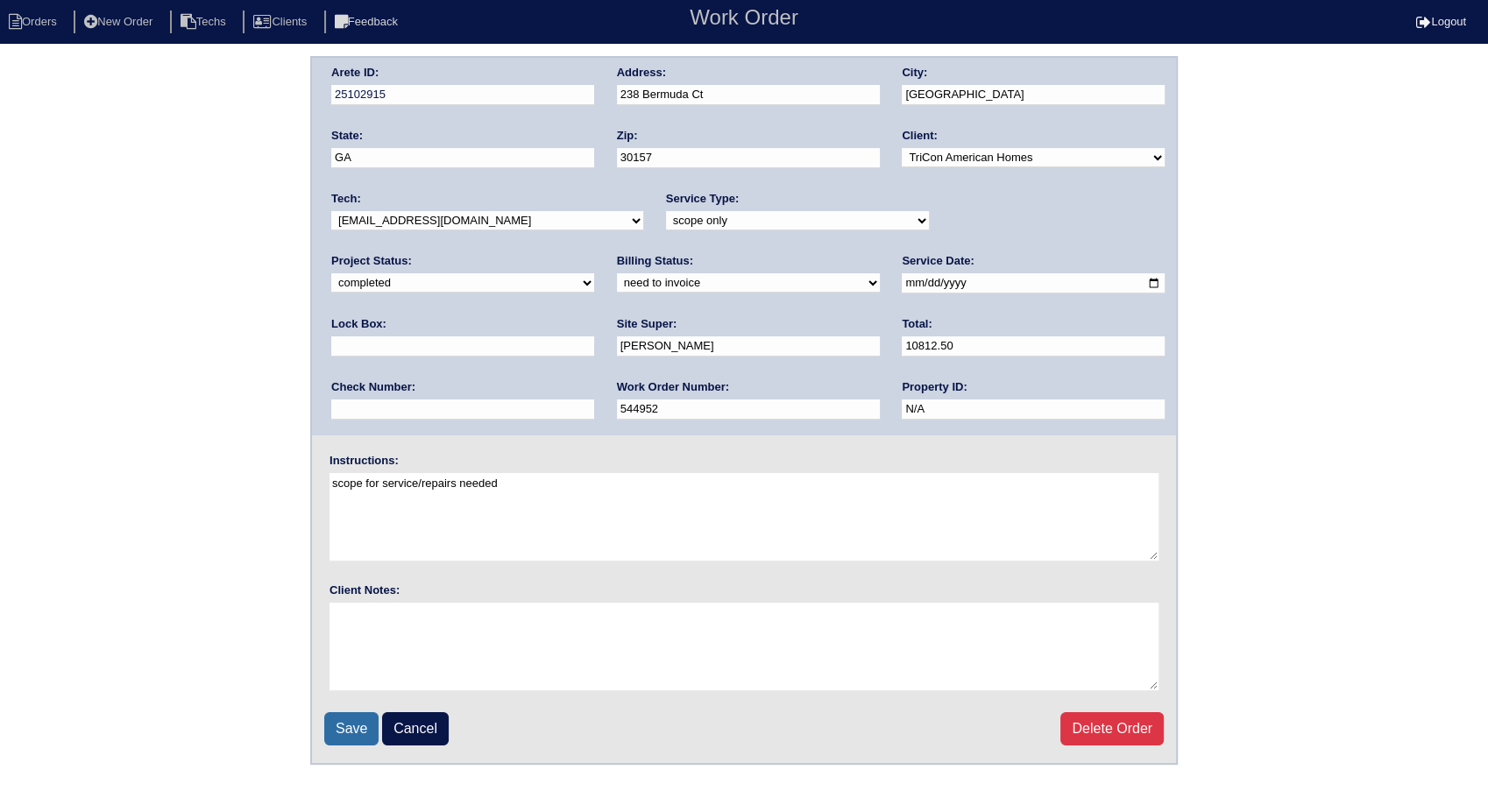
click at [351, 718] on input "Save" at bounding box center [352, 728] width 55 height 34
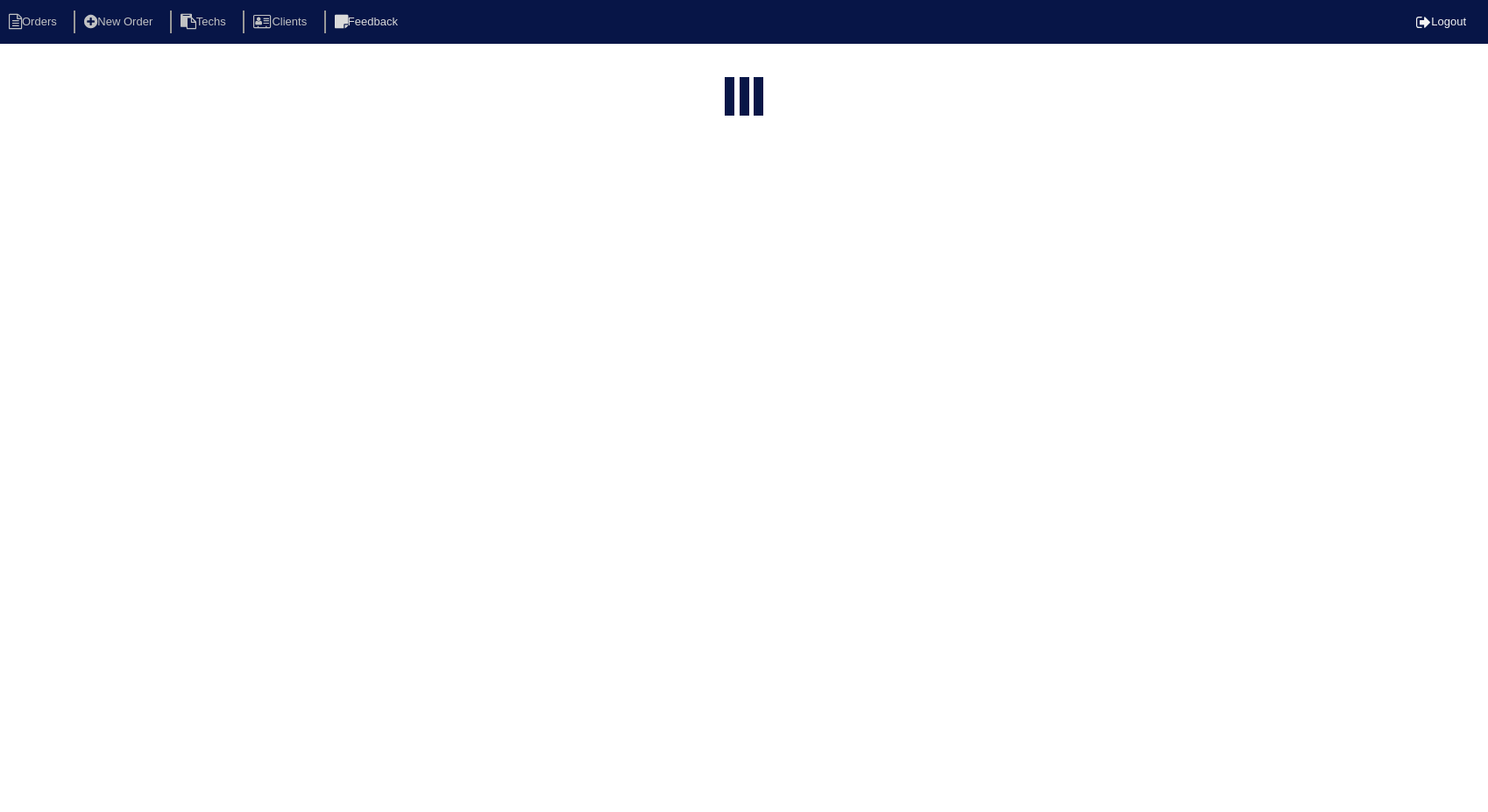
select select "15"
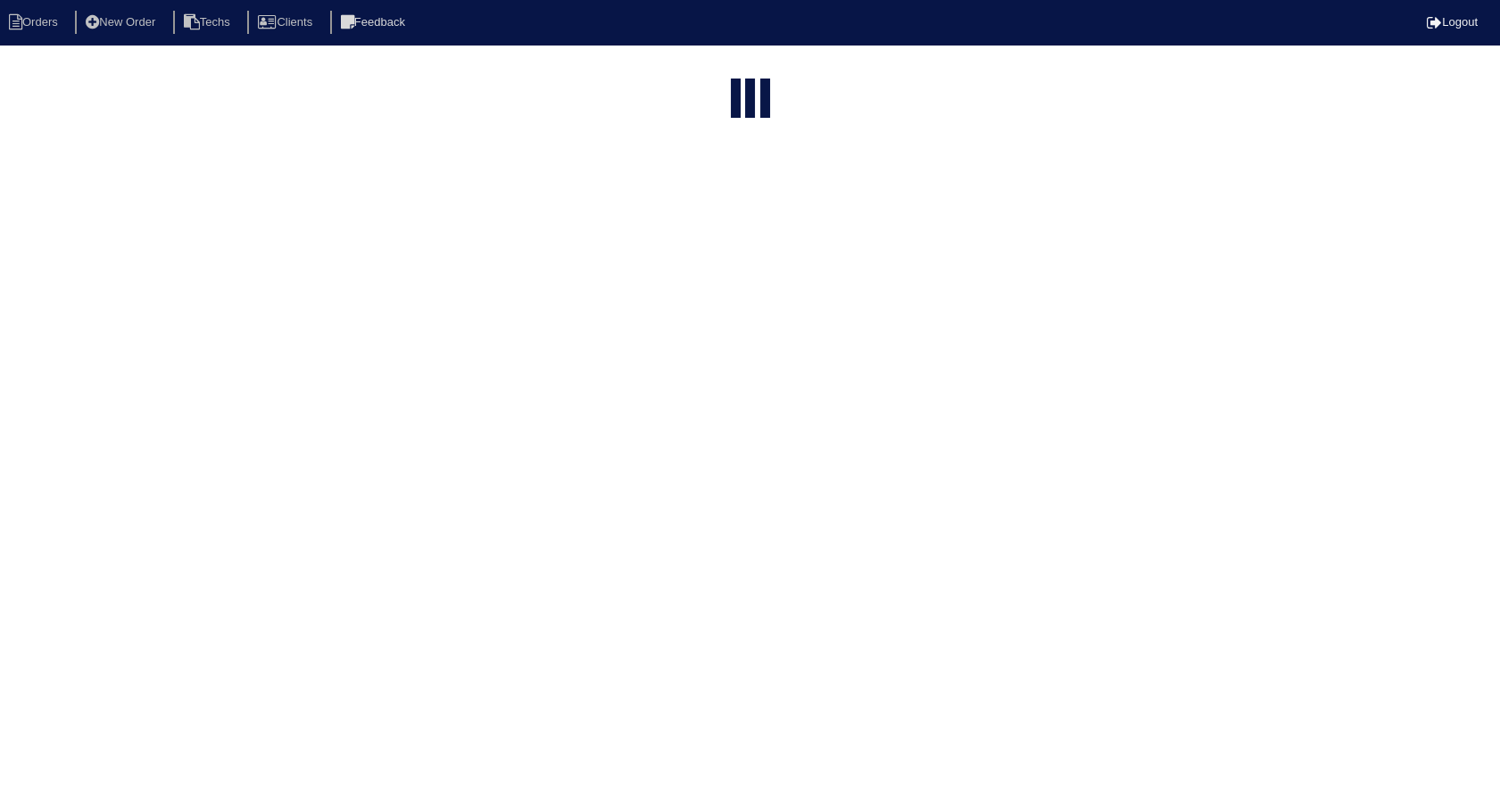
select select "need to invoice"
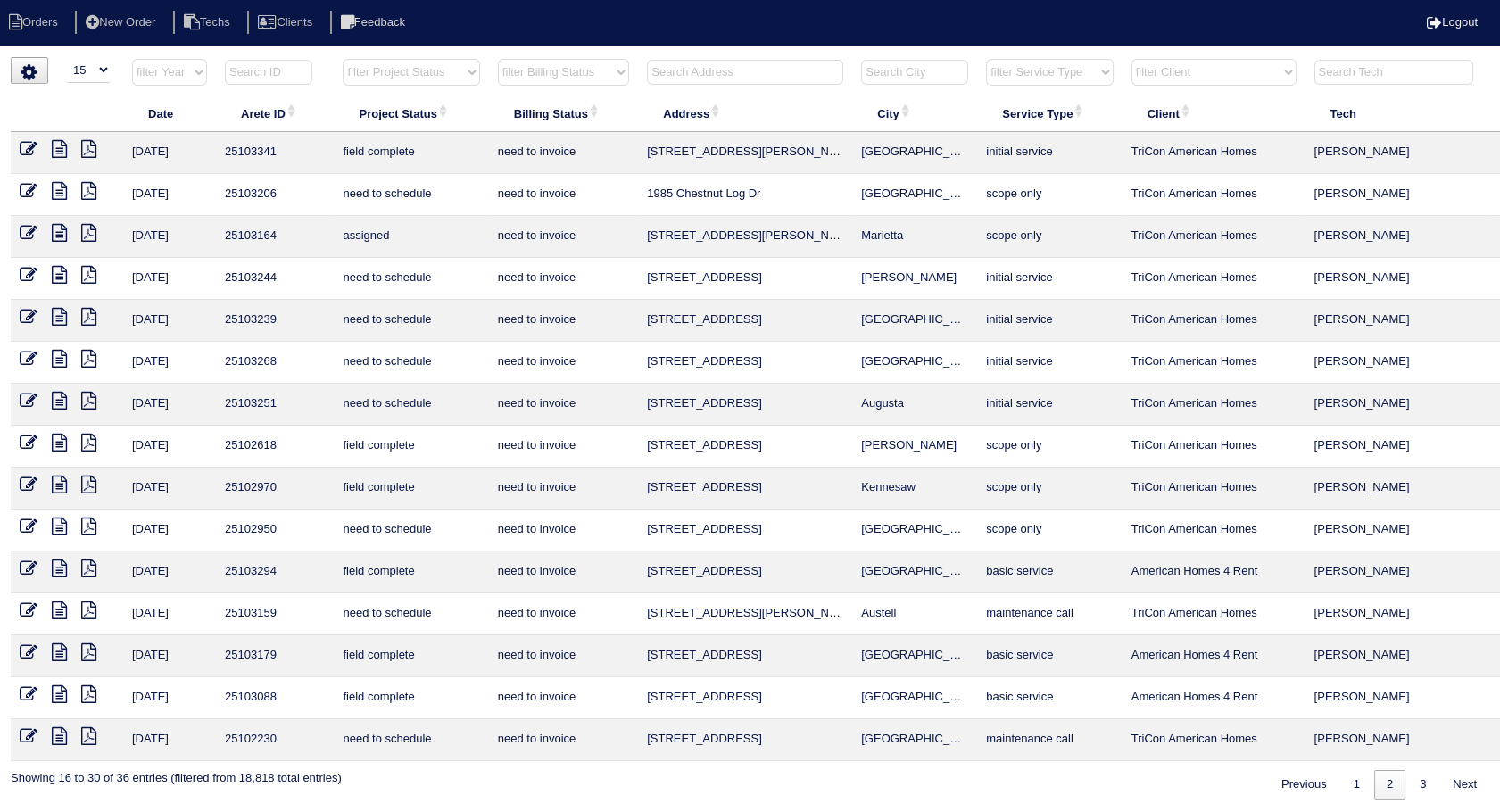
click at [677, 68] on input "text" at bounding box center [744, 72] width 196 height 25
click at [685, 72] on input "text" at bounding box center [744, 72] width 196 height 25
type input "238"
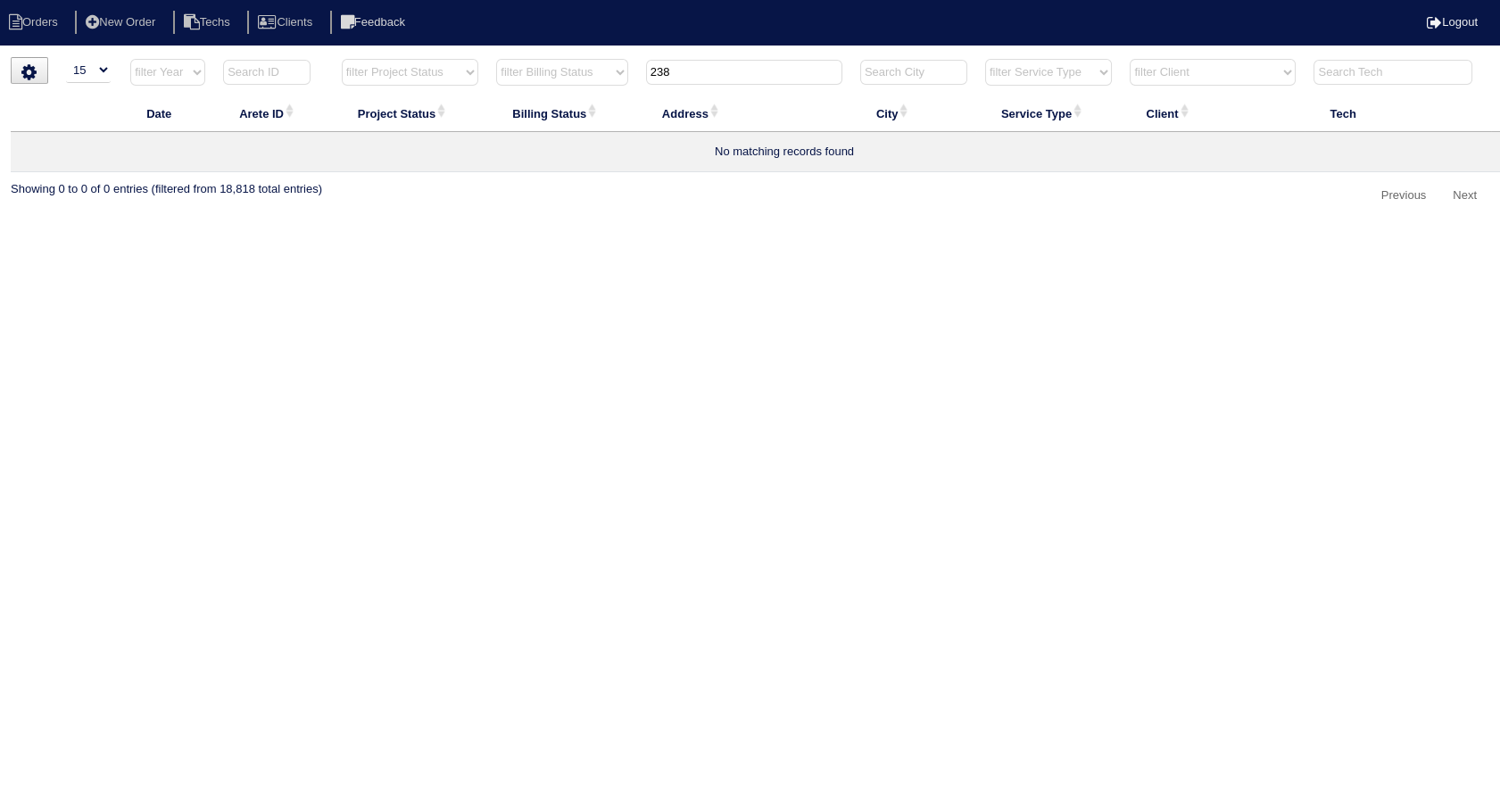
select select "need to invoice"
type input "238"
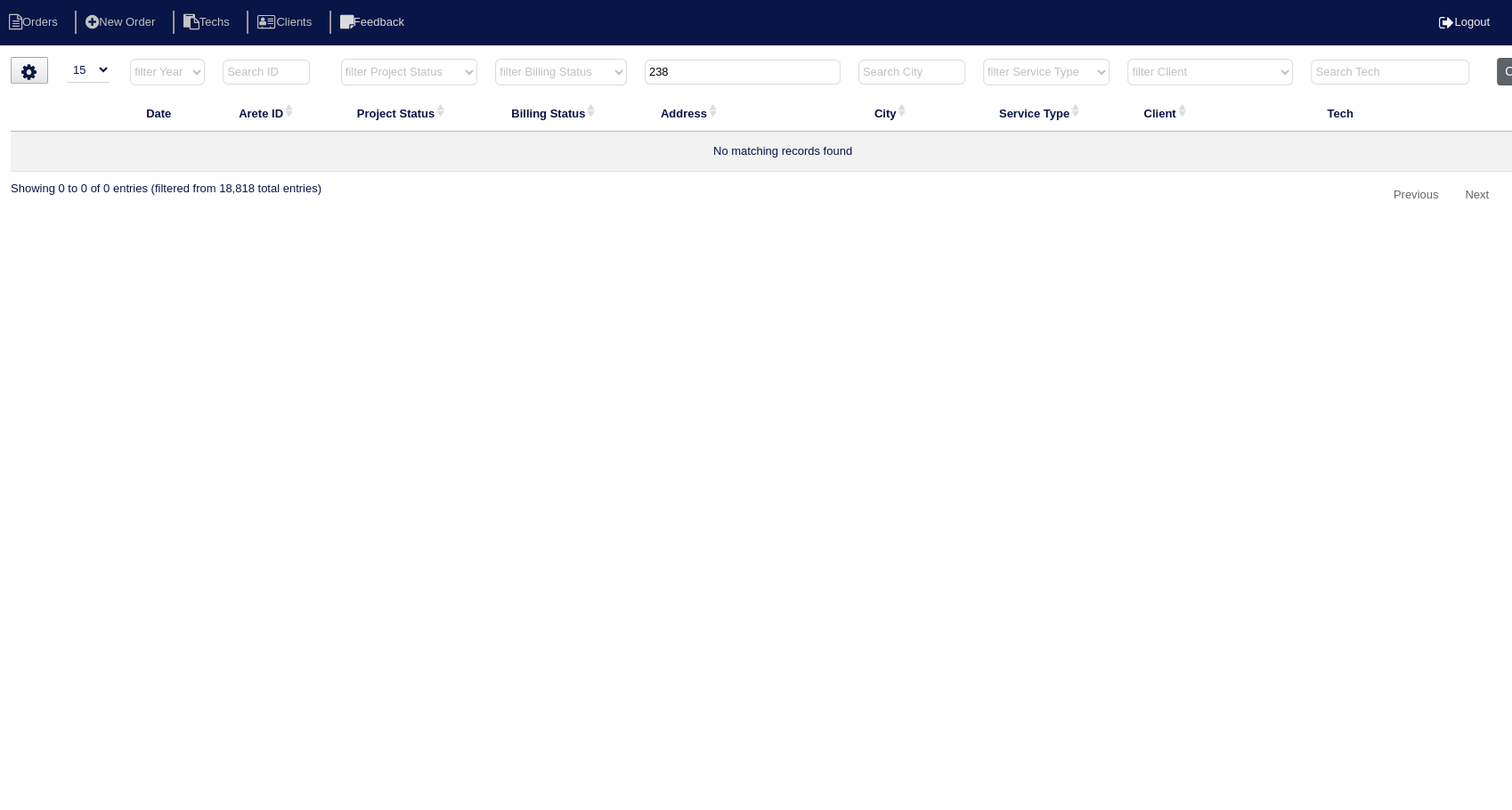
click at [1509, 67] on button "Clear" at bounding box center [1519, 72] width 45 height 28
select select
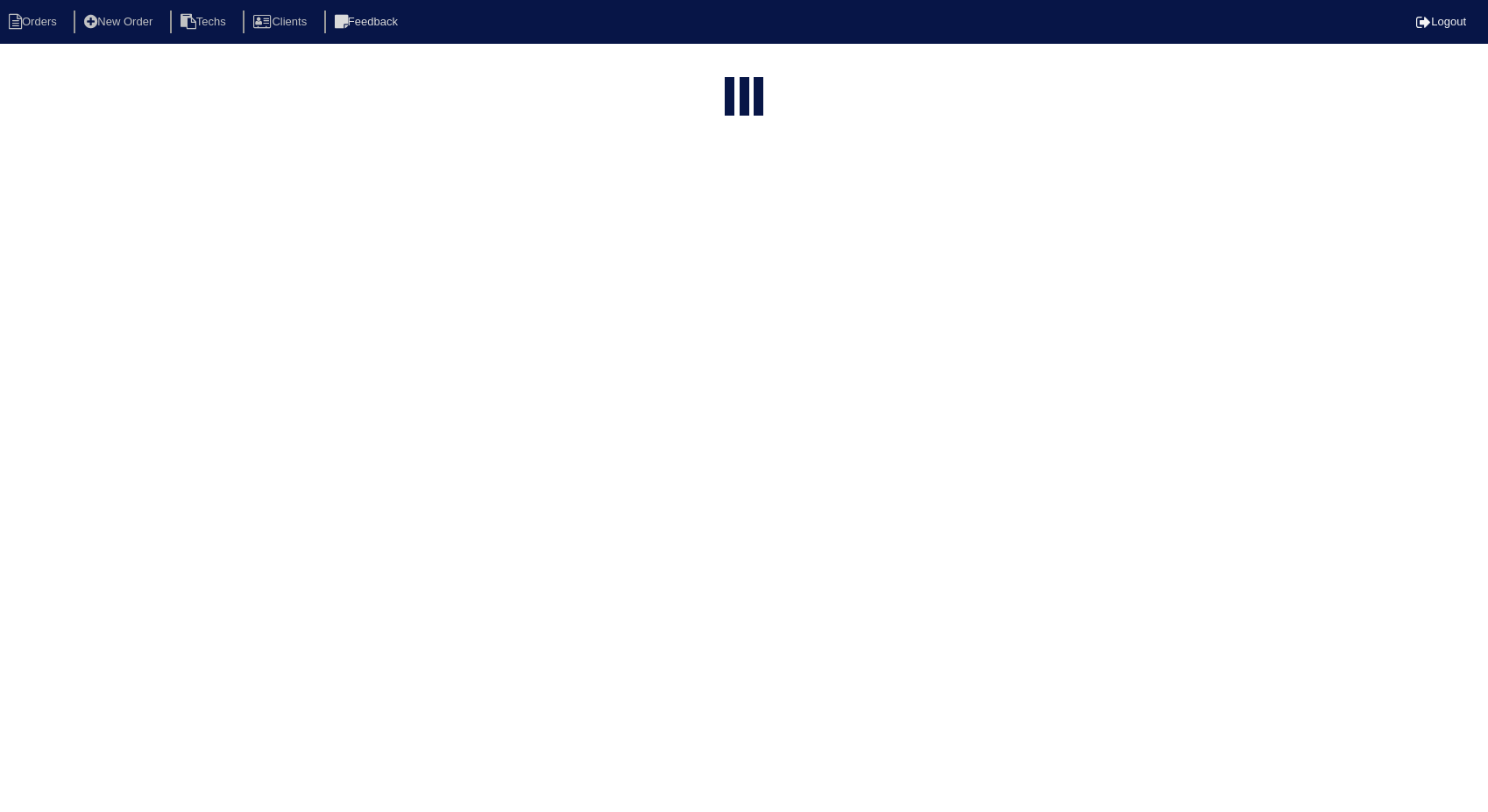
select select "15"
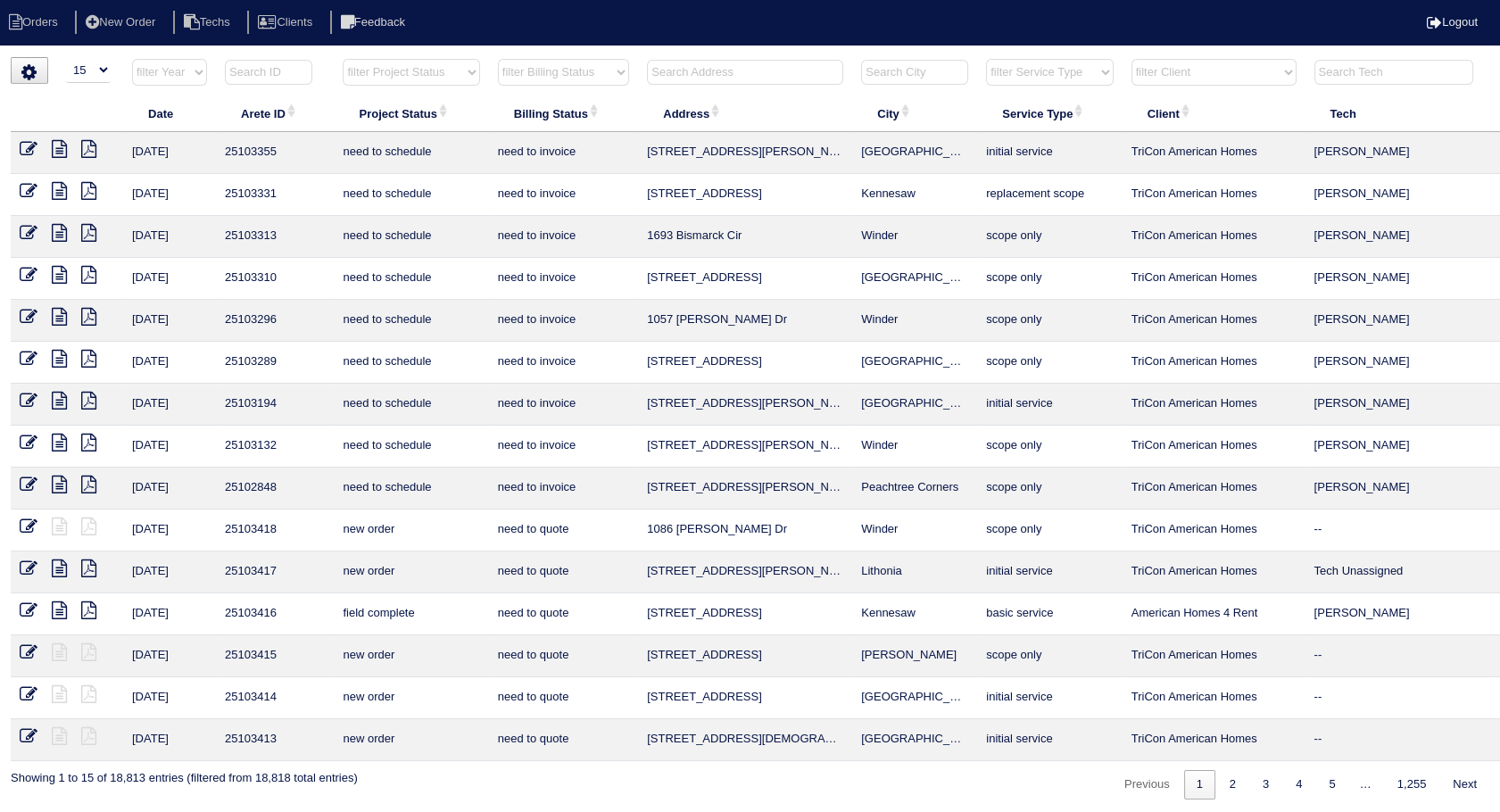
click at [703, 73] on input "text" at bounding box center [744, 72] width 196 height 25
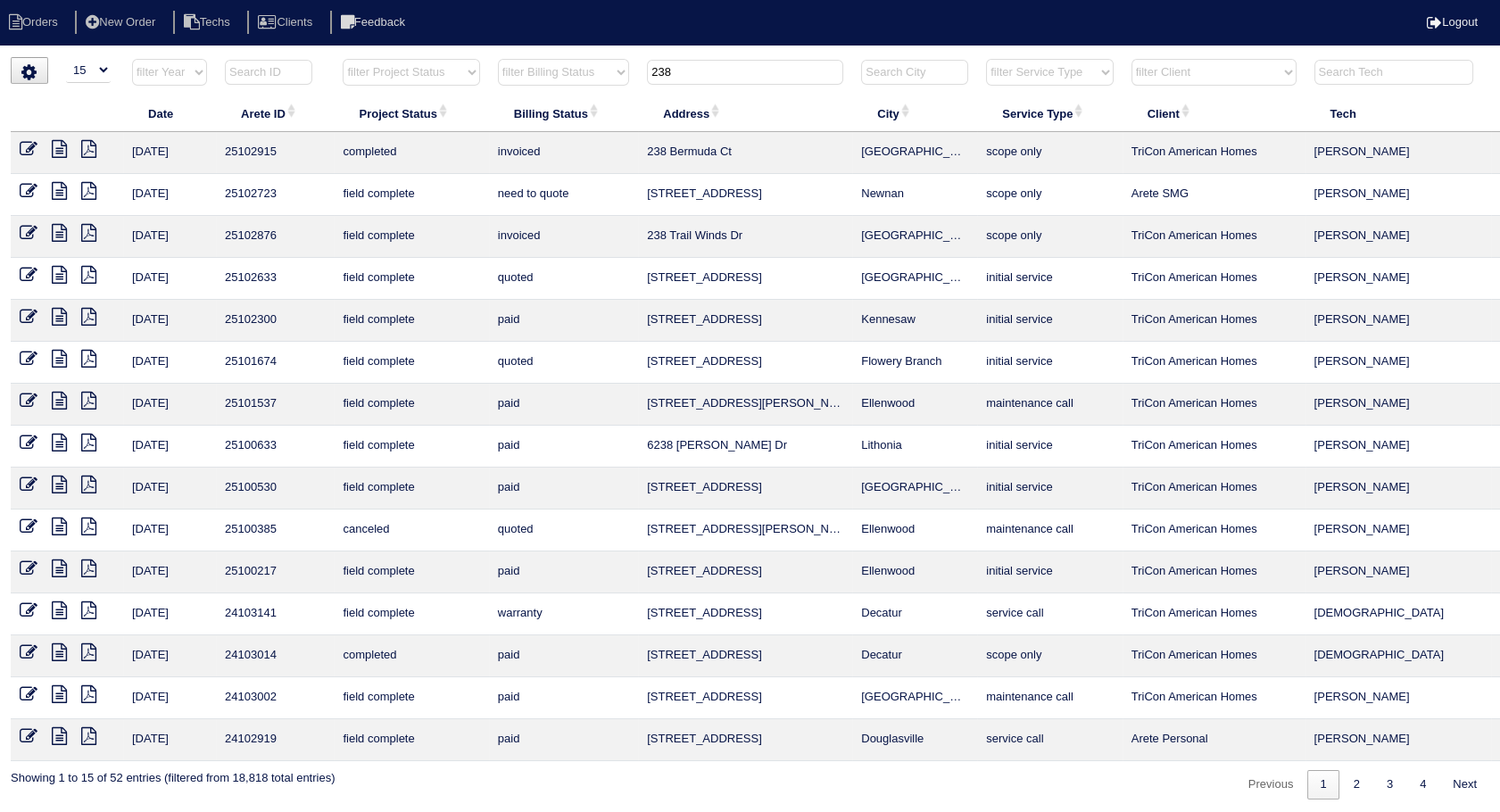
type input "238"
click at [28, 145] on icon at bounding box center [28, 148] width 18 height 18
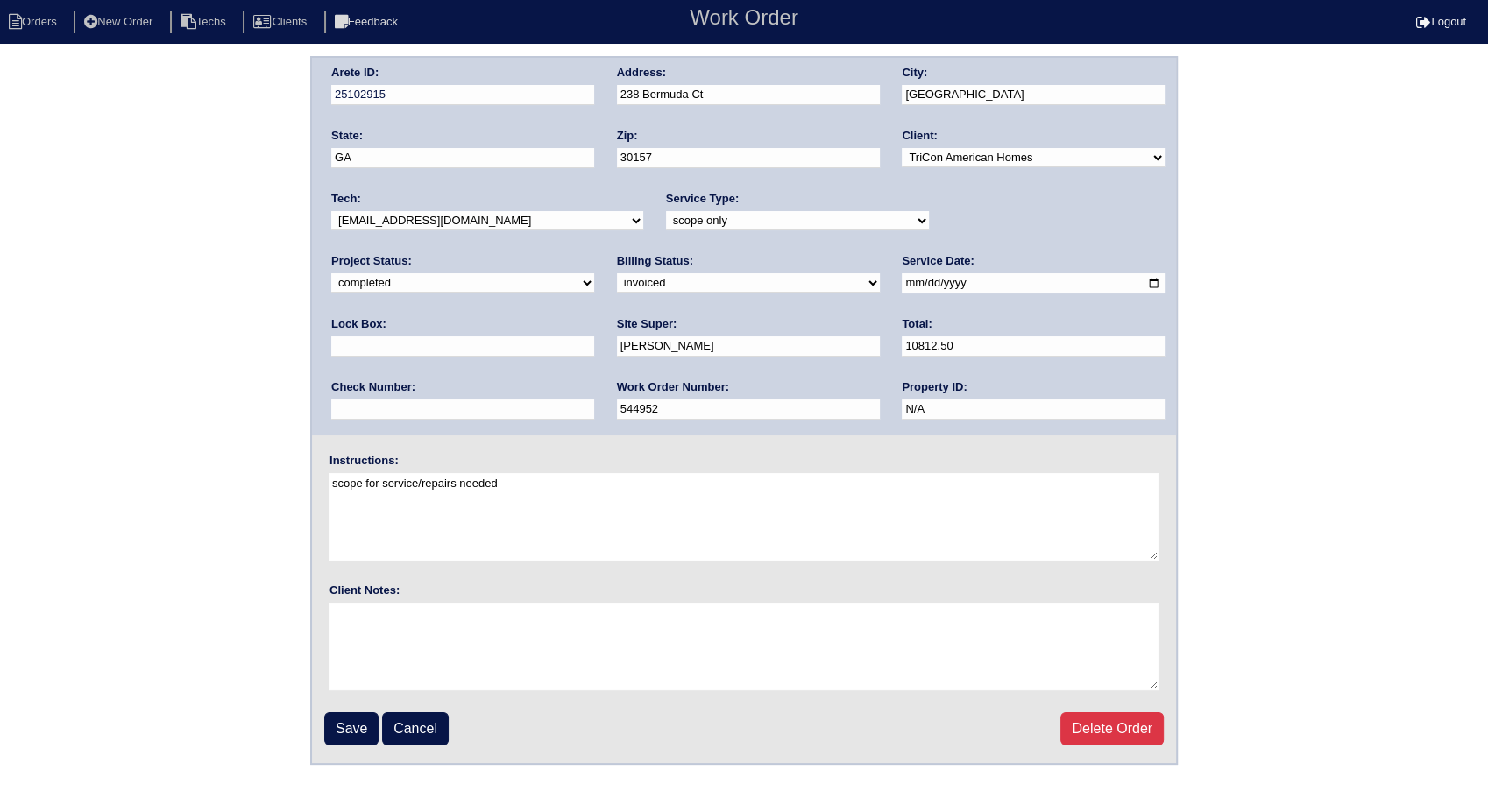
click at [617, 287] on select "need to quote quoted need to invoice invoiced paid warranty purchase order need…" at bounding box center [748, 282] width 263 height 19
select select "need to invoice"
click at [617, 273] on select "need to quote quoted need to invoice invoiced paid warranty purchase order need…" at bounding box center [748, 282] width 263 height 19
click at [346, 725] on input "Save" at bounding box center [352, 728] width 55 height 34
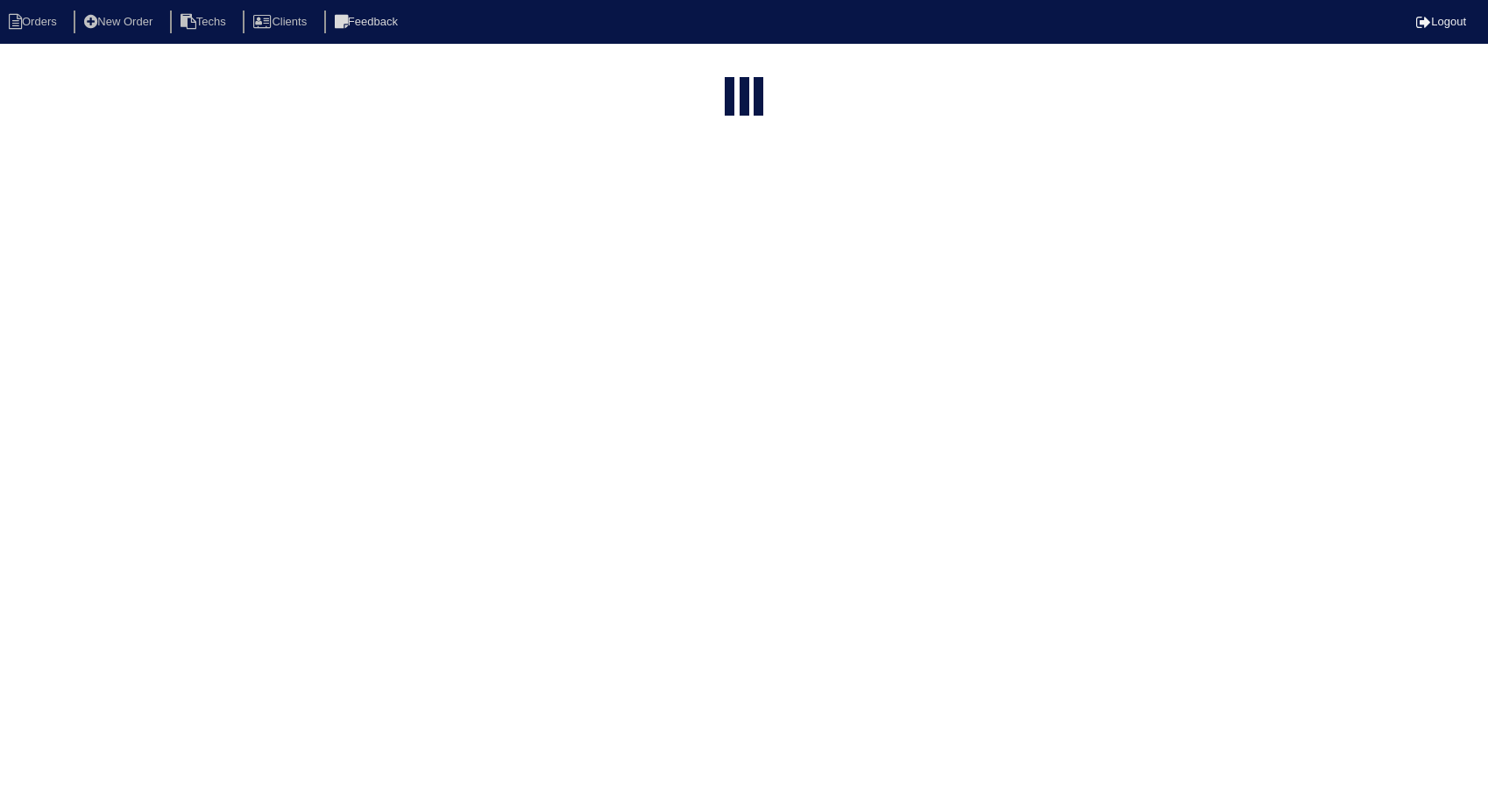
select select "15"
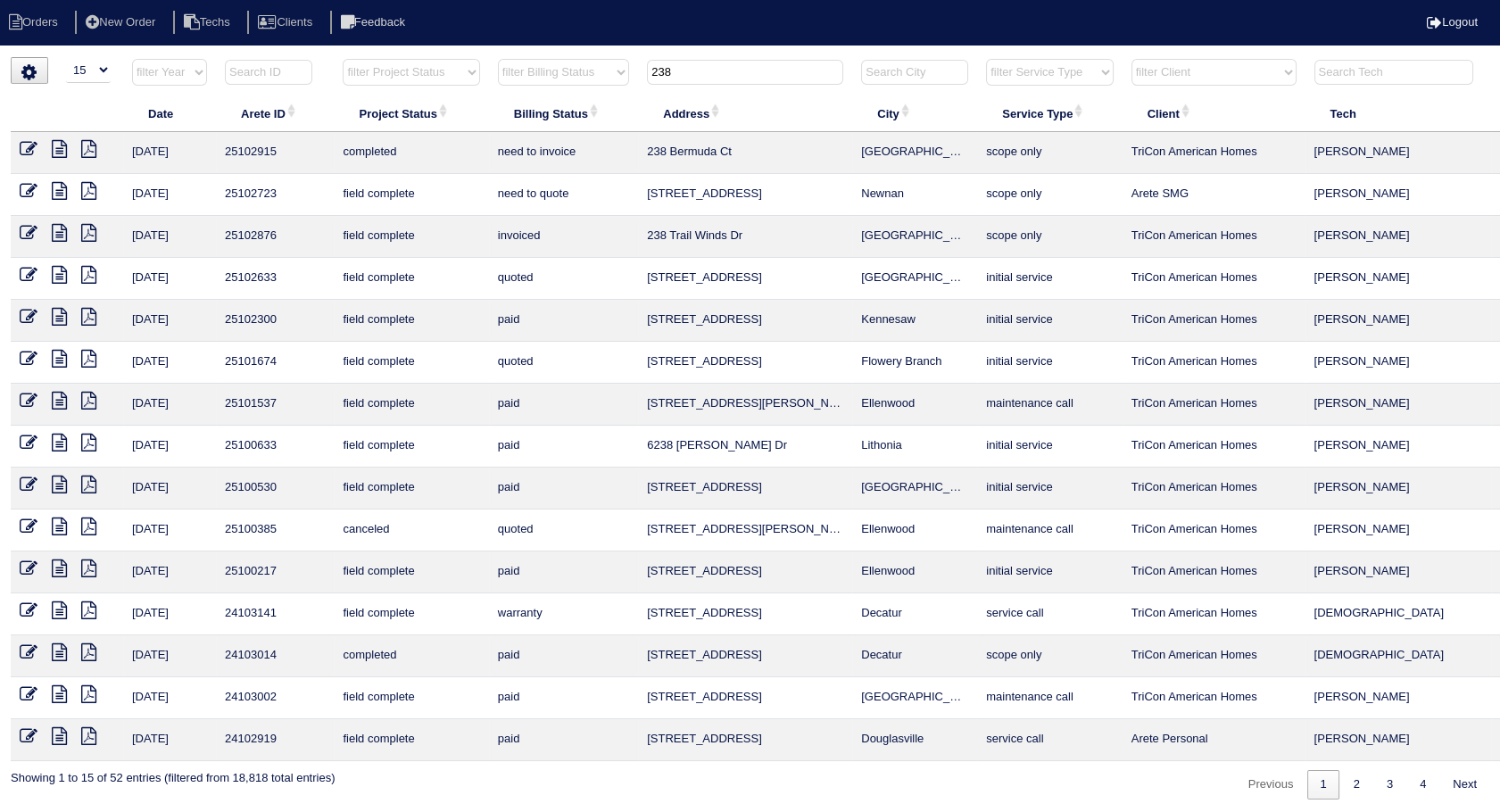
drag, startPoint x: 708, startPoint y: 66, endPoint x: 535, endPoint y: 114, distance: 179.5
click at [535, 114] on table "Date Arete ID Project Status Billing Status Address City Service Type Client Te…" at bounding box center [784, 410] width 1547 height 703
type input "1461"
